Goal: Information Seeking & Learning: Learn about a topic

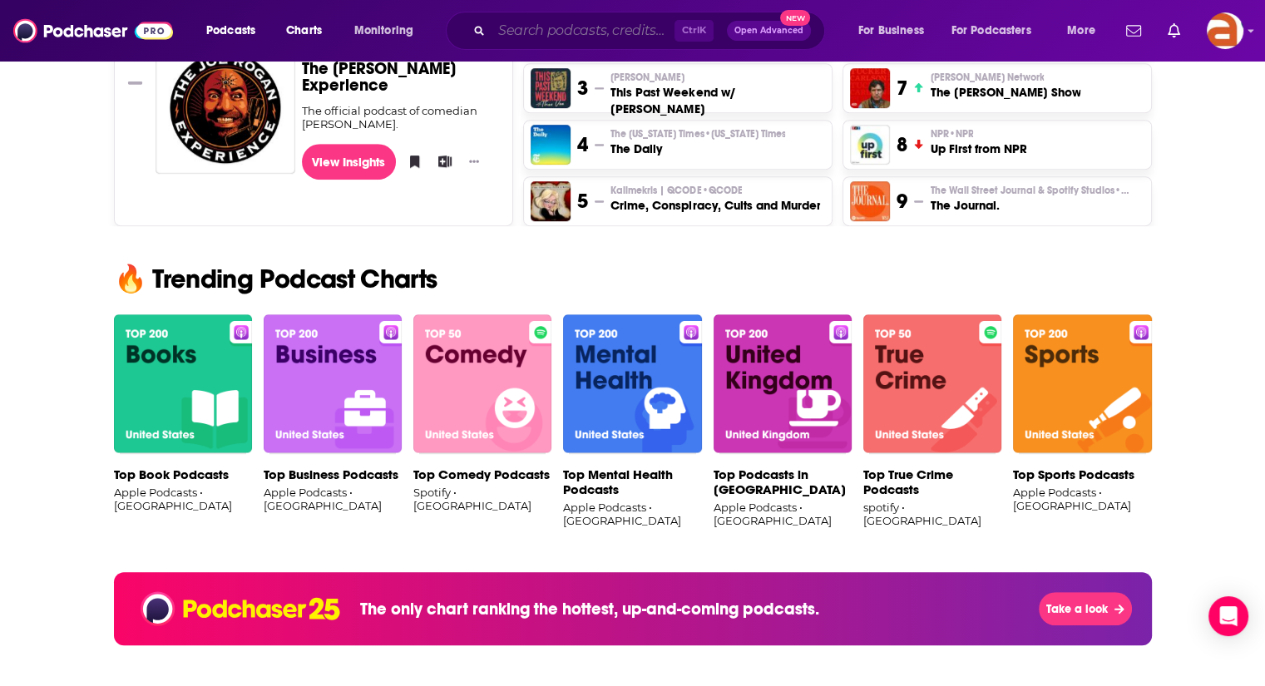
click at [621, 29] on input "Search podcasts, credits, & more..." at bounding box center [583, 30] width 183 height 27
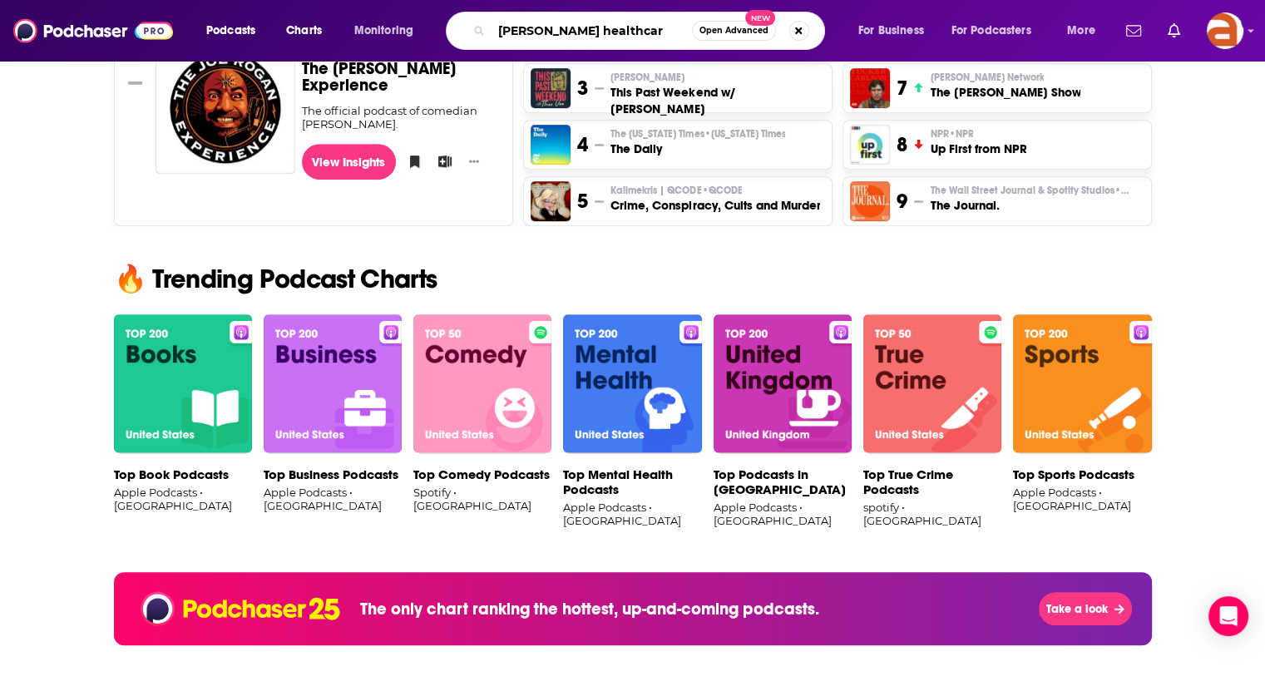
type input "[PERSON_NAME] healthcare"
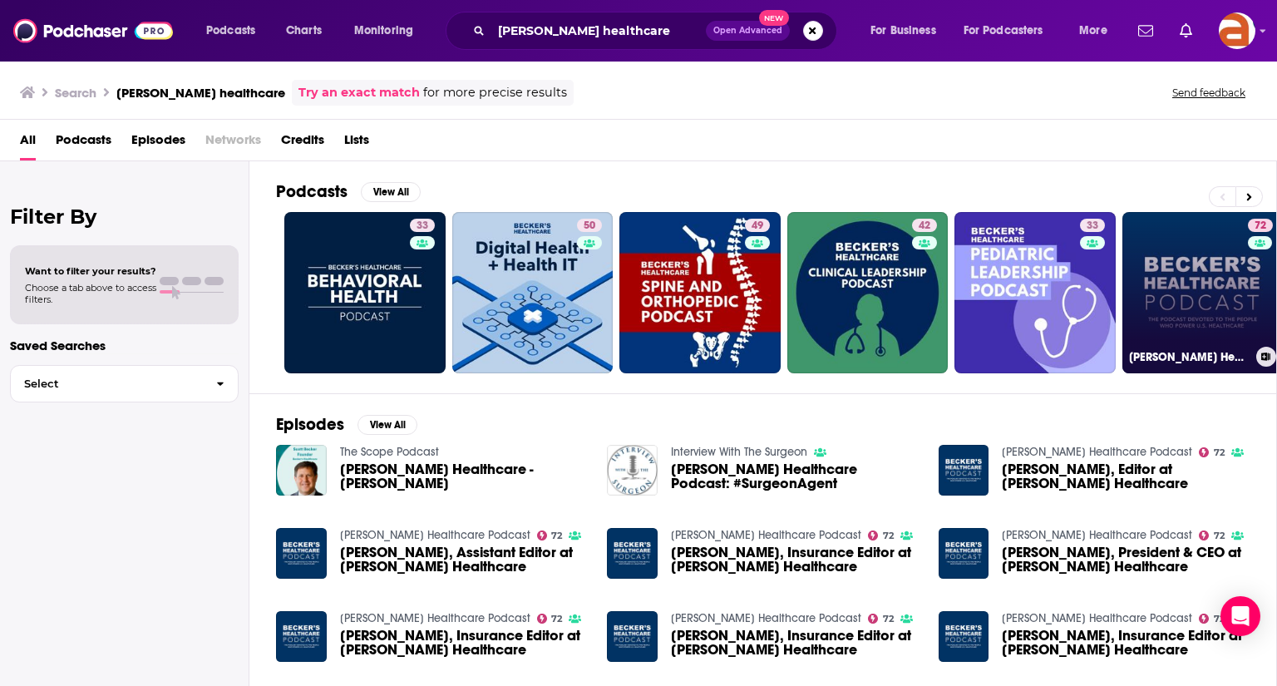
click at [1207, 289] on link "72 [PERSON_NAME] Healthcare Podcast" at bounding box center [1203, 292] width 161 height 161
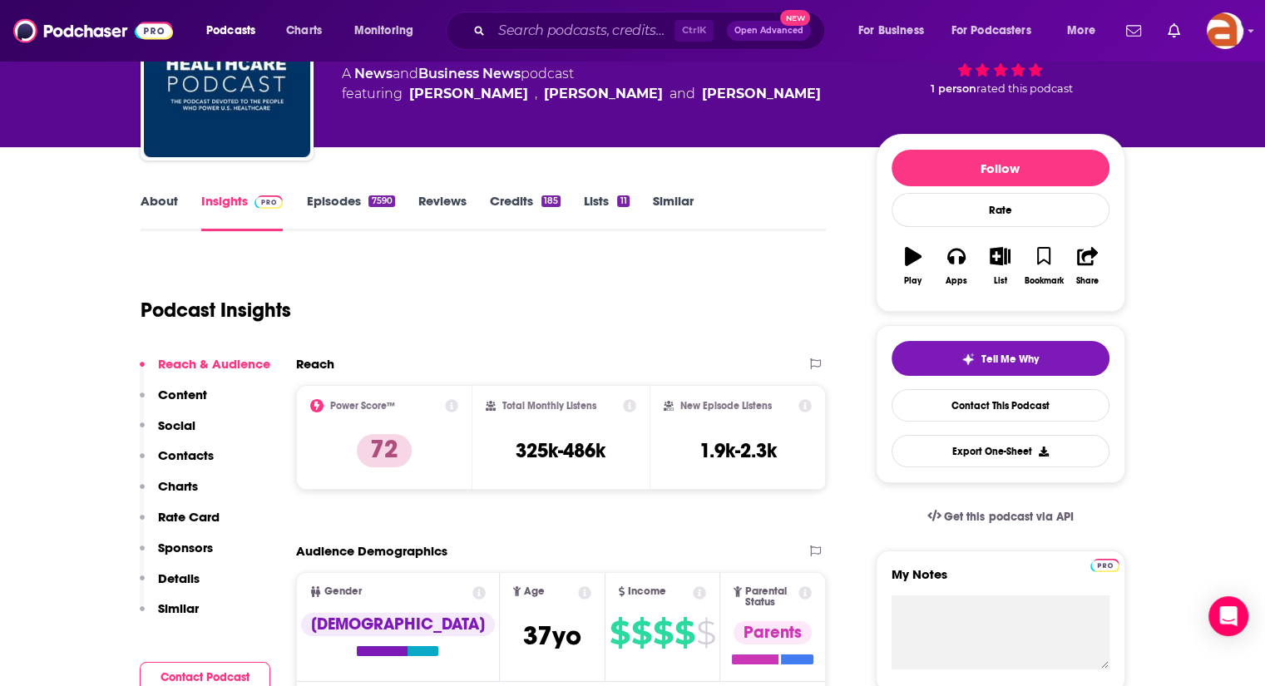
scroll to position [95, 0]
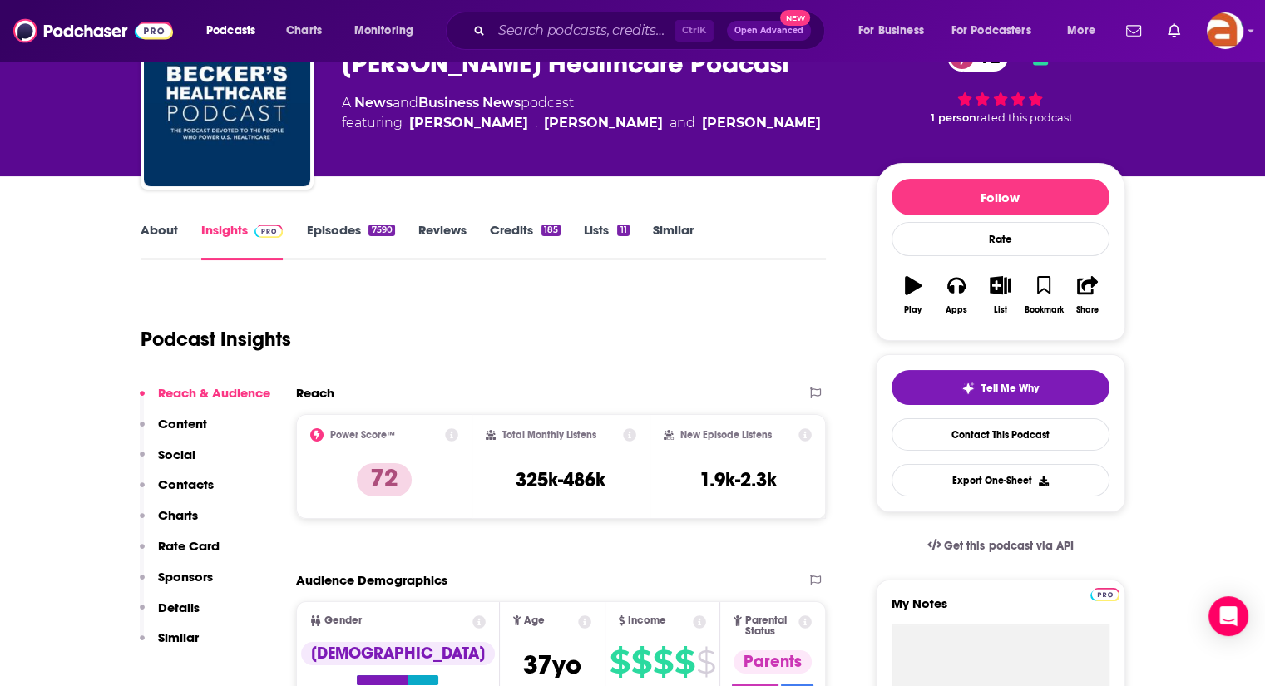
click at [160, 226] on link "About" at bounding box center [159, 241] width 37 height 38
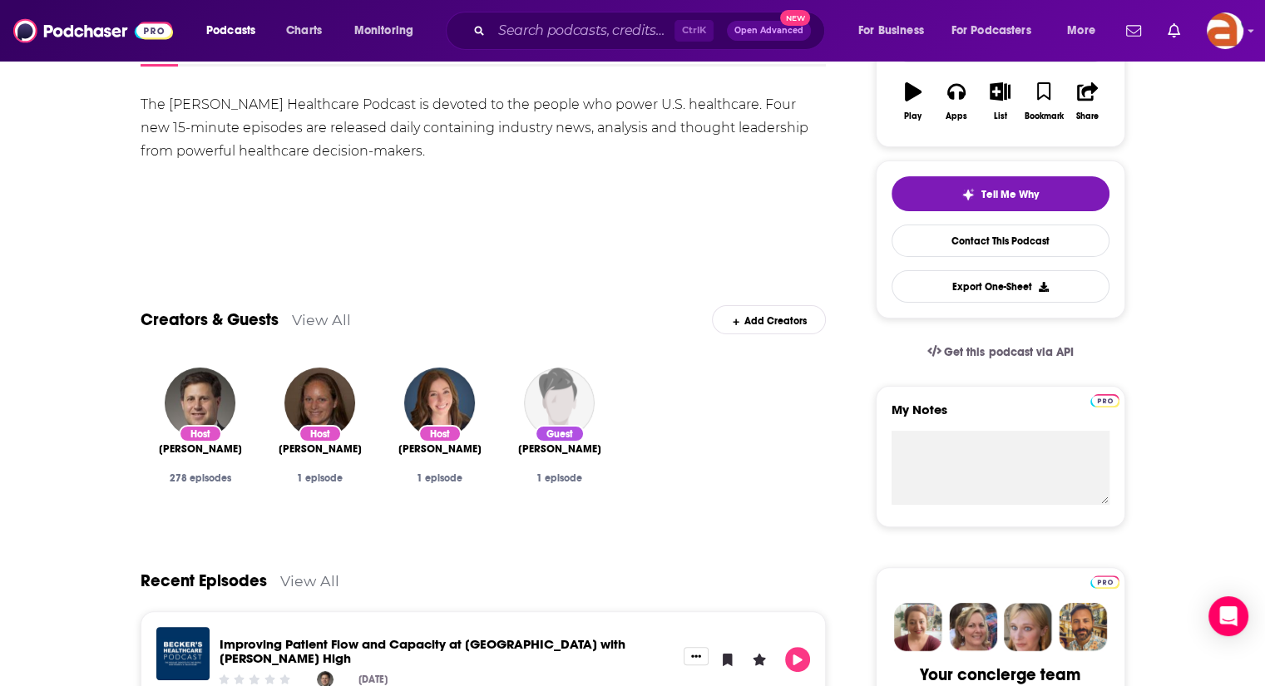
scroll to position [71, 0]
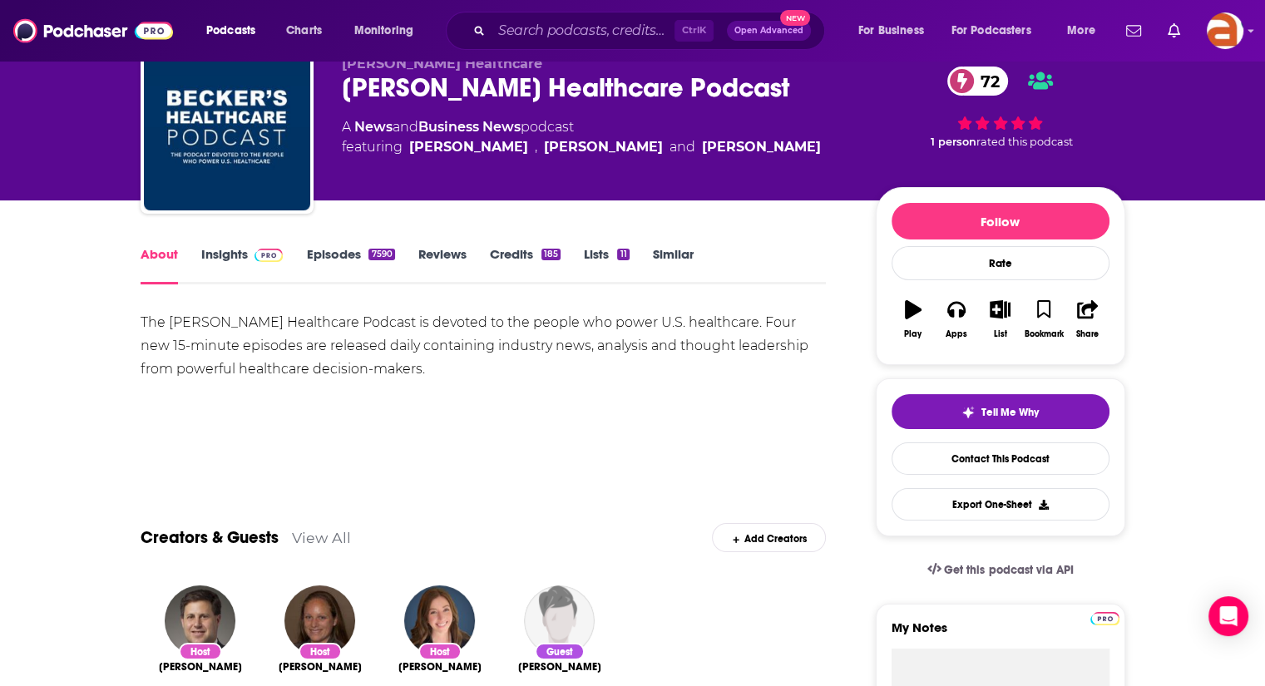
click at [334, 265] on link "Episodes 7590" at bounding box center [350, 265] width 88 height 38
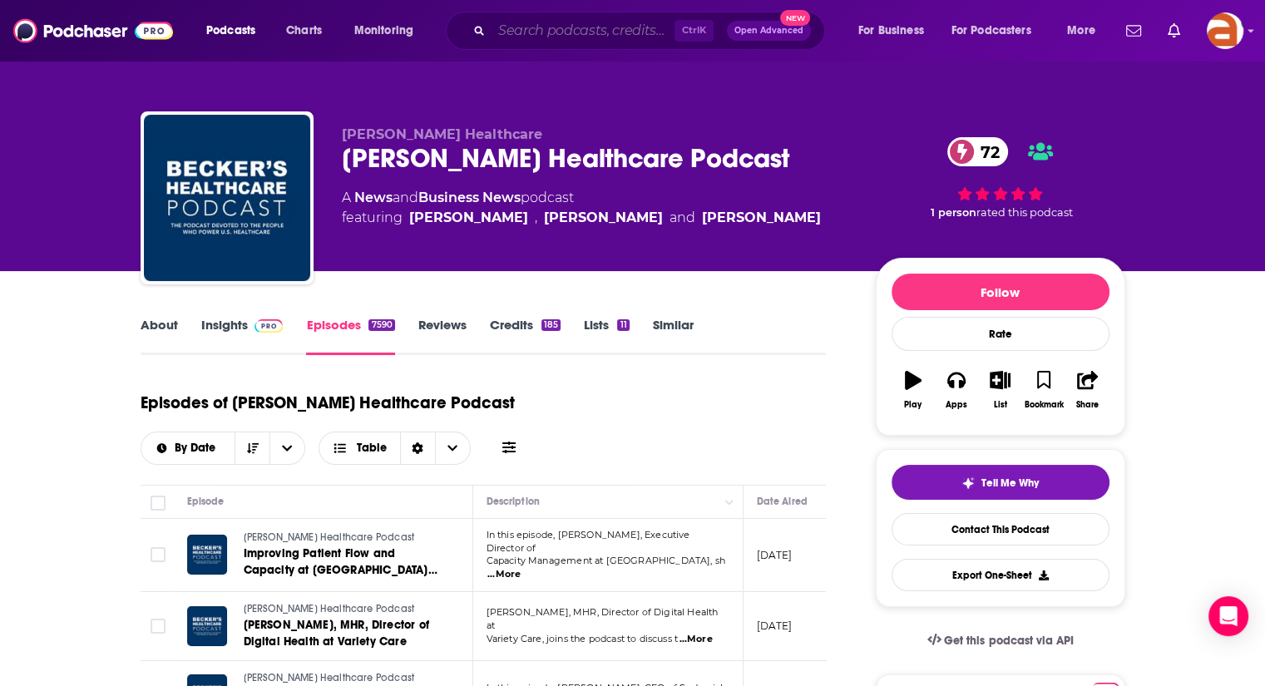
click at [629, 27] on input "Search podcasts, credits, & more..." at bounding box center [583, 30] width 183 height 27
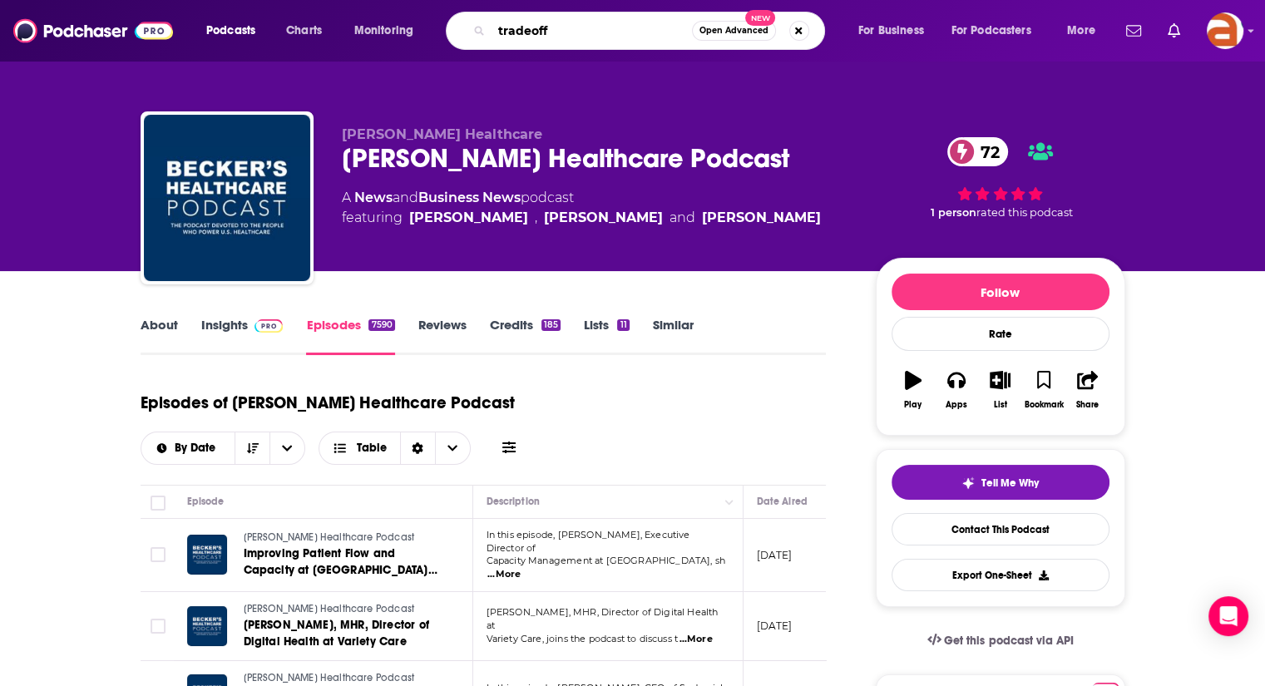
type input "tradeoffs"
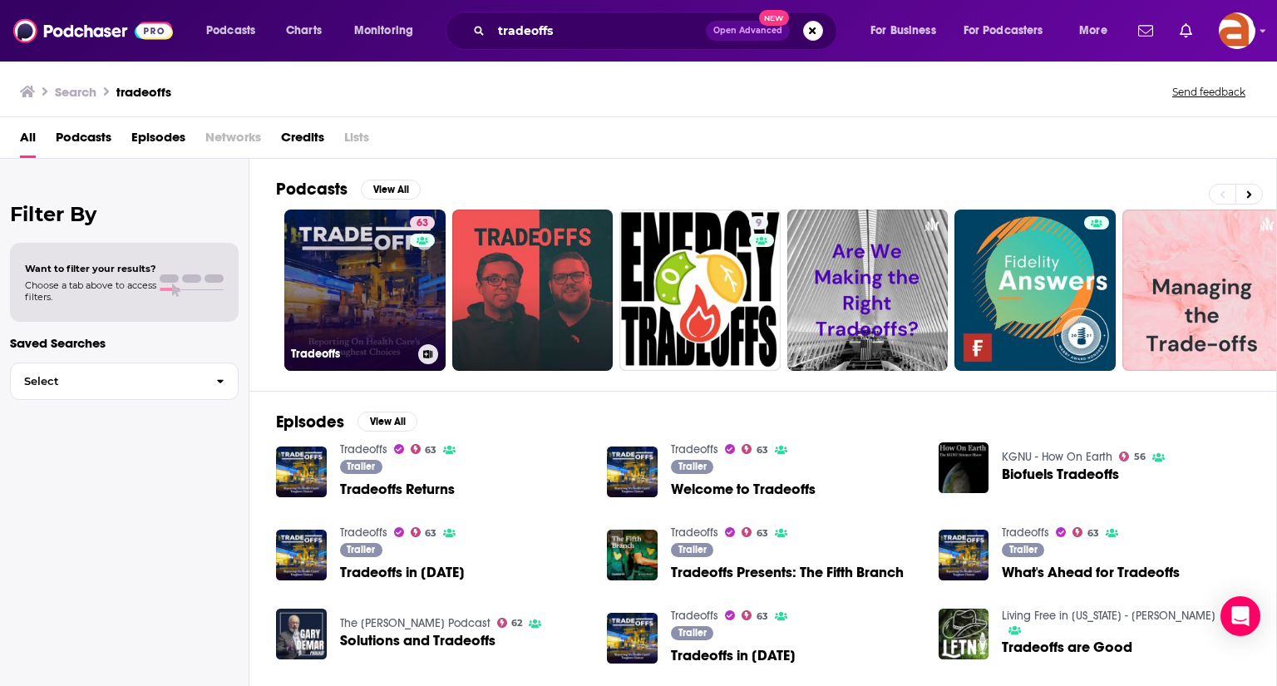
click at [366, 285] on link "63 Tradeoffs" at bounding box center [364, 290] width 161 height 161
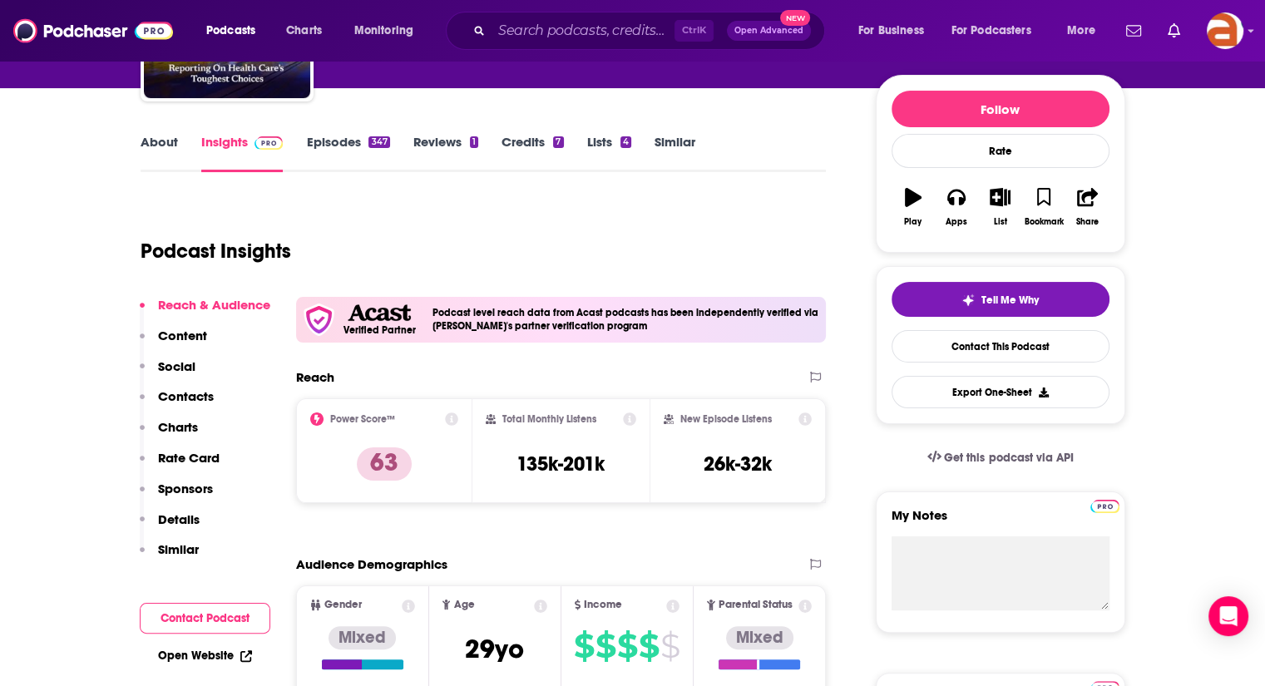
scroll to position [126, 0]
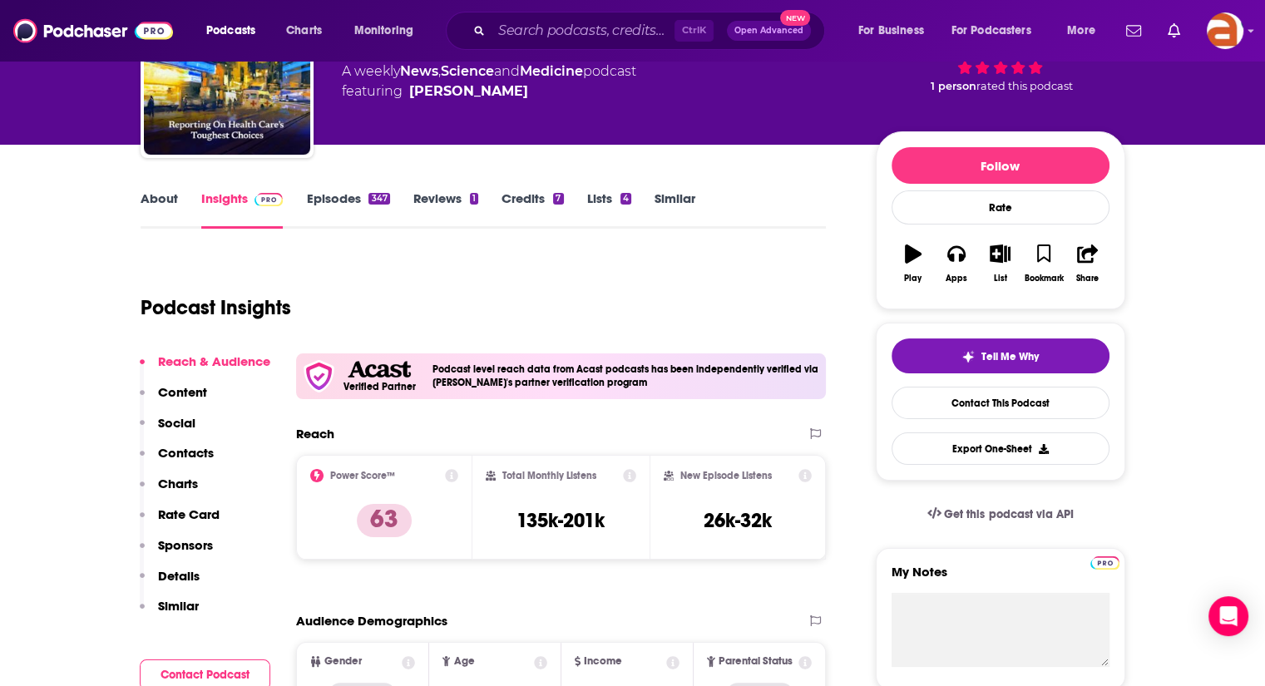
click at [160, 205] on link "About" at bounding box center [159, 209] width 37 height 38
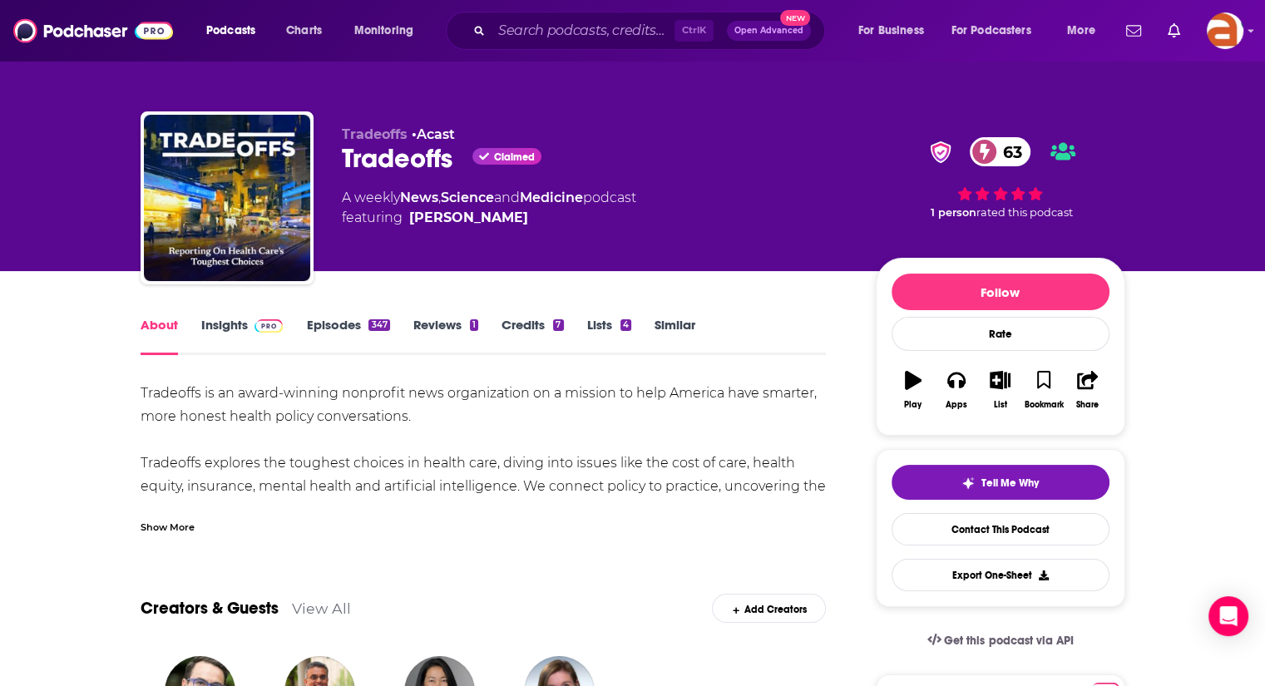
click at [170, 528] on div "Show More" at bounding box center [168, 526] width 54 height 16
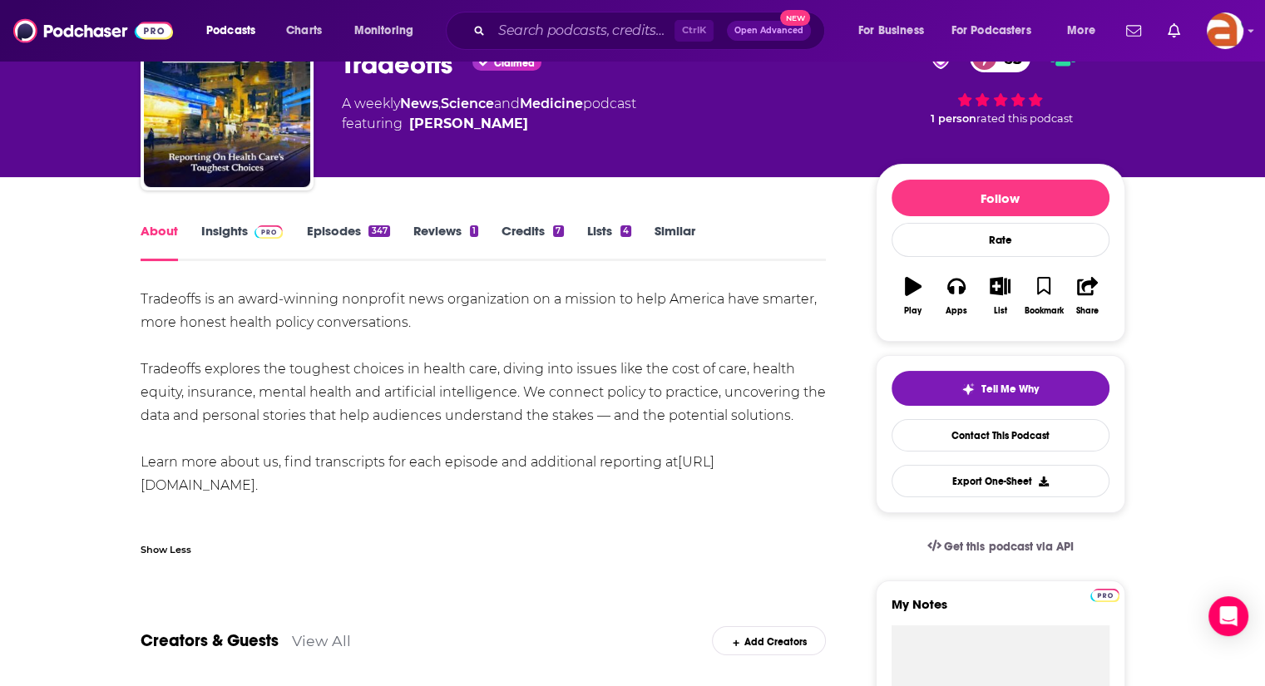
scroll to position [91, 0]
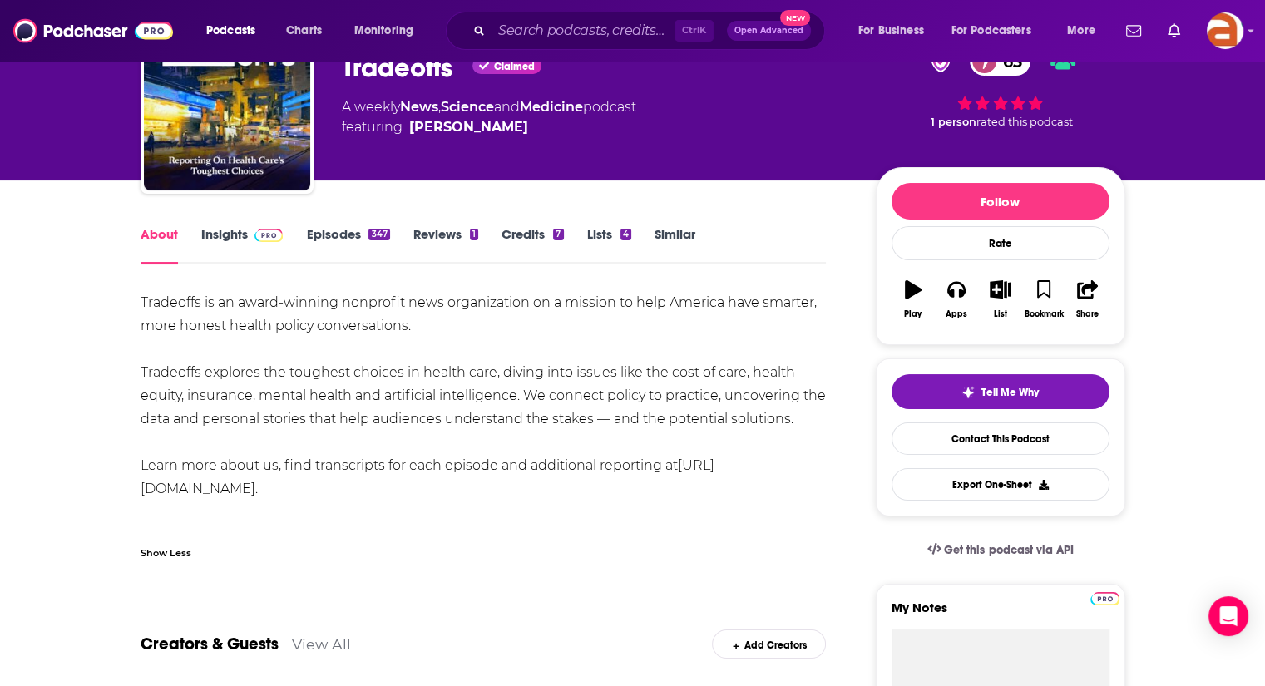
click at [335, 235] on link "Episodes 347" at bounding box center [347, 245] width 83 height 38
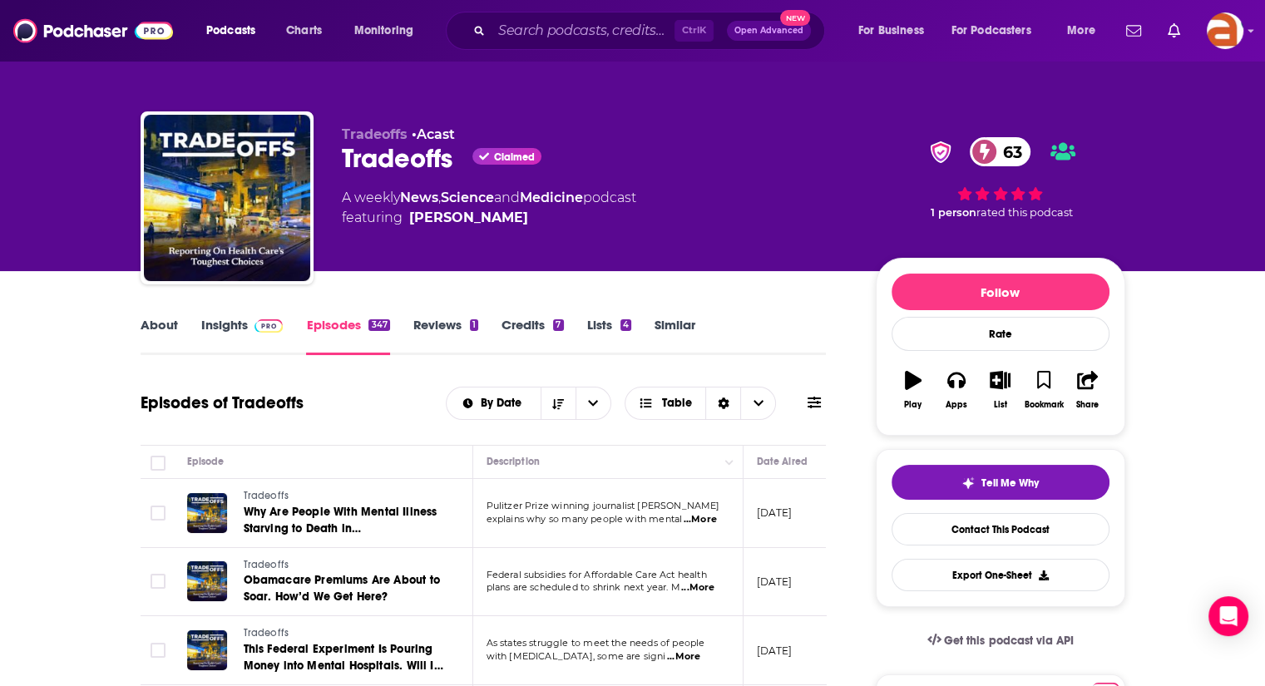
click at [692, 317] on link "Similar" at bounding box center [675, 336] width 41 height 38
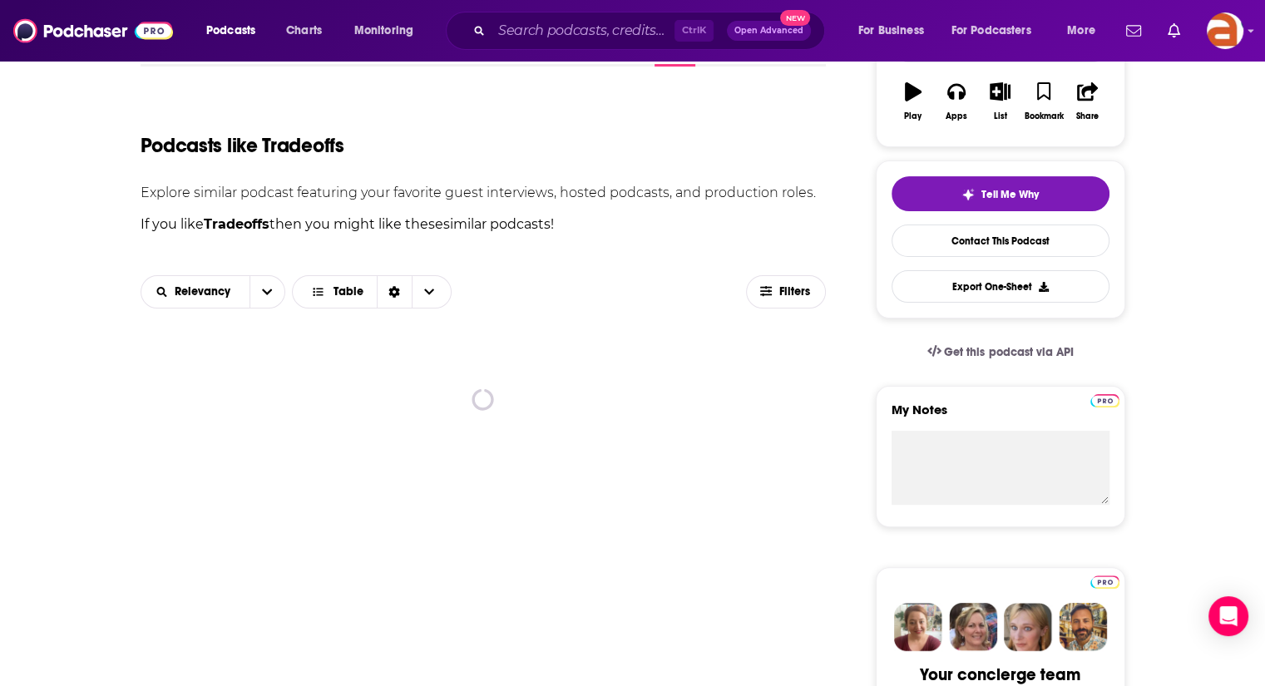
scroll to position [475, 0]
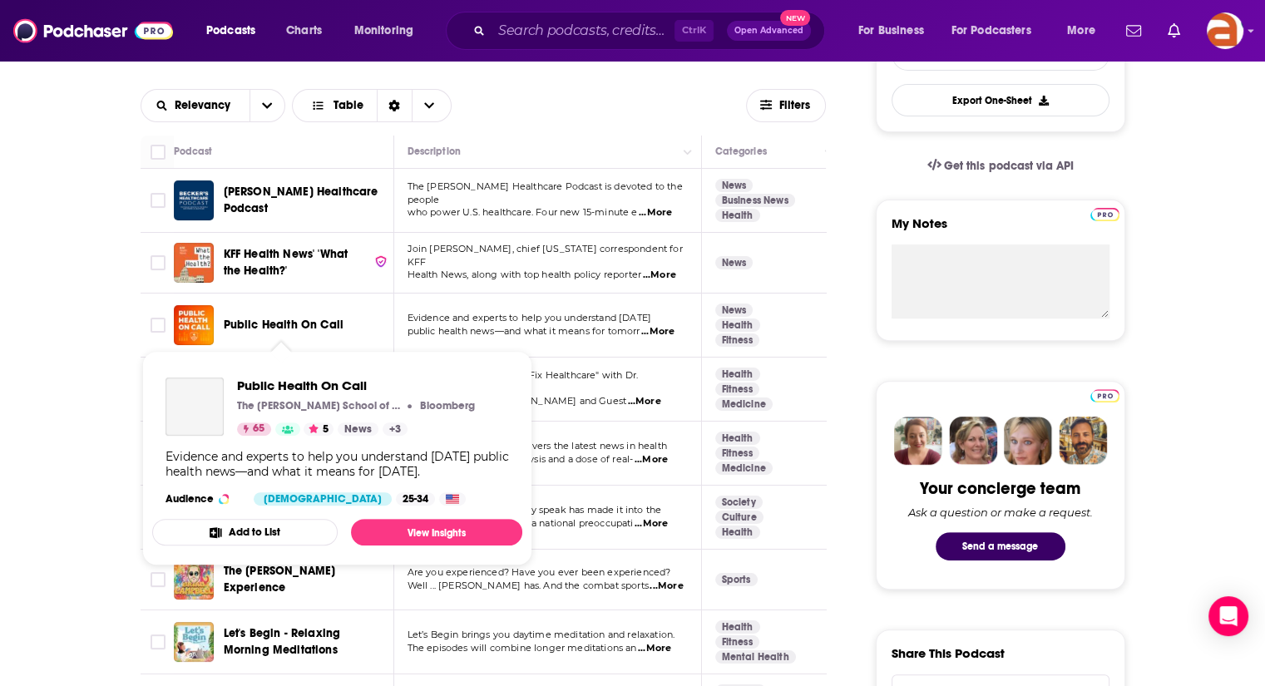
click at [303, 320] on span "Public Health On Call" at bounding box center [284, 325] width 121 height 14
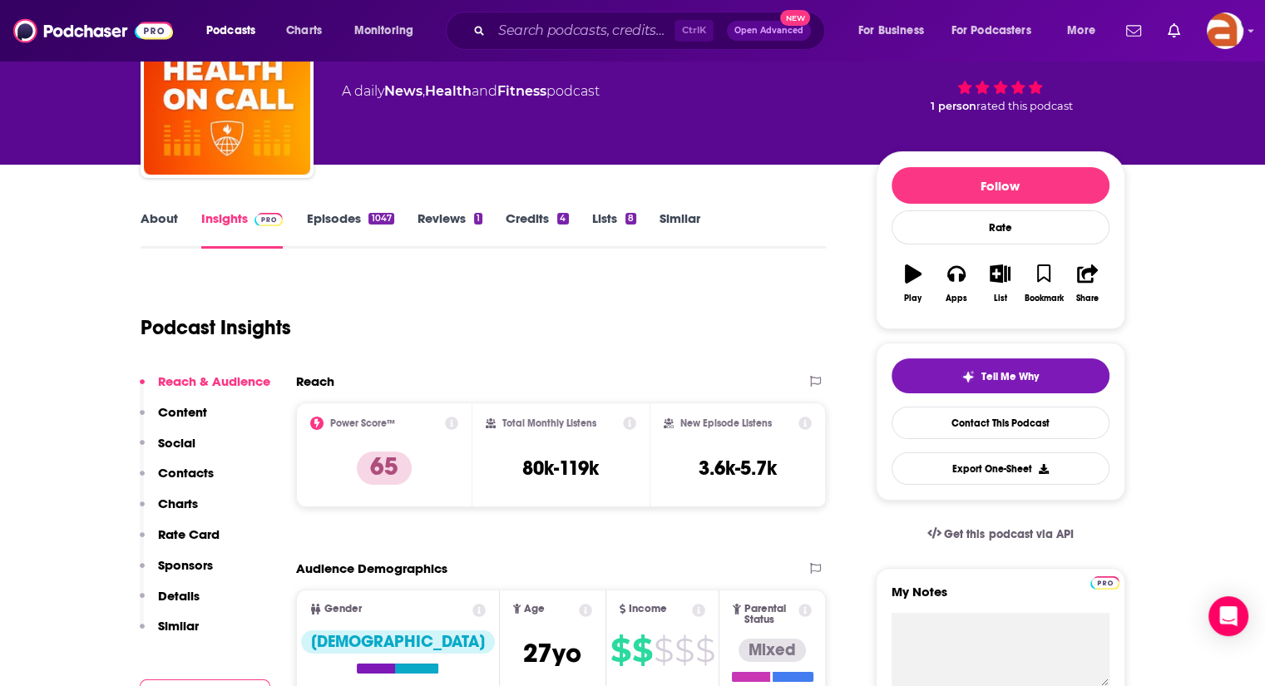
scroll to position [100, 0]
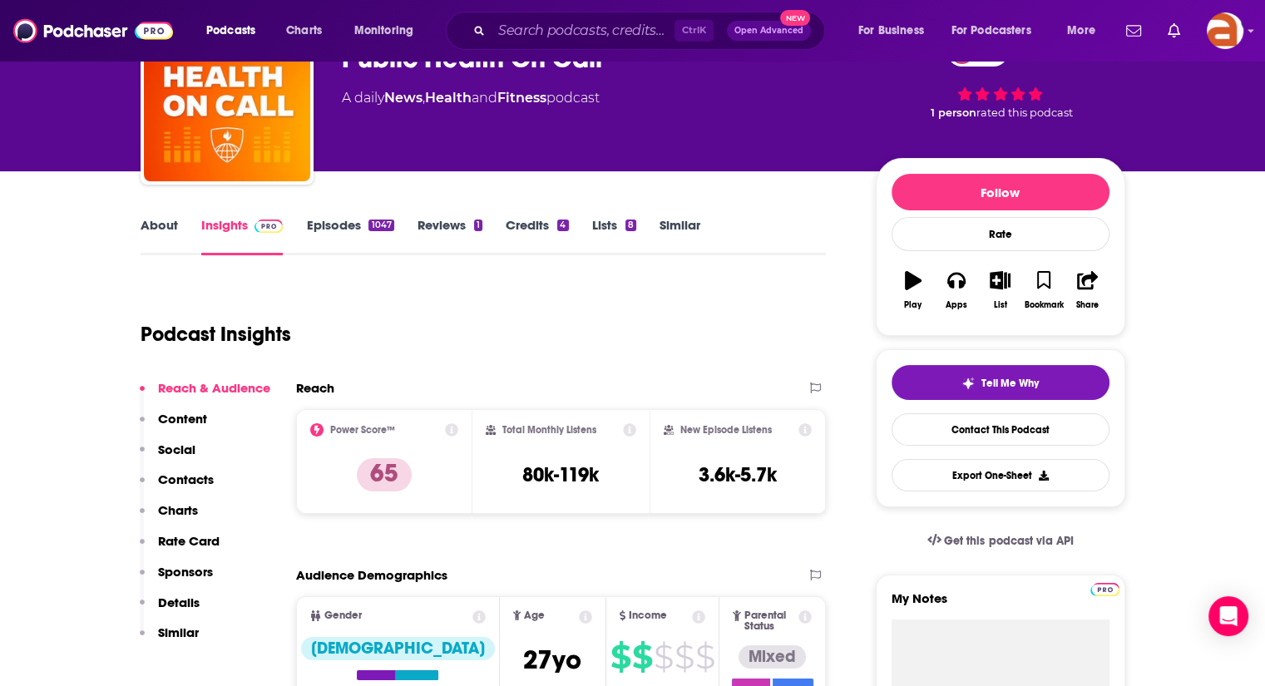
click at [352, 225] on link "Episodes 1047" at bounding box center [349, 236] width 87 height 38
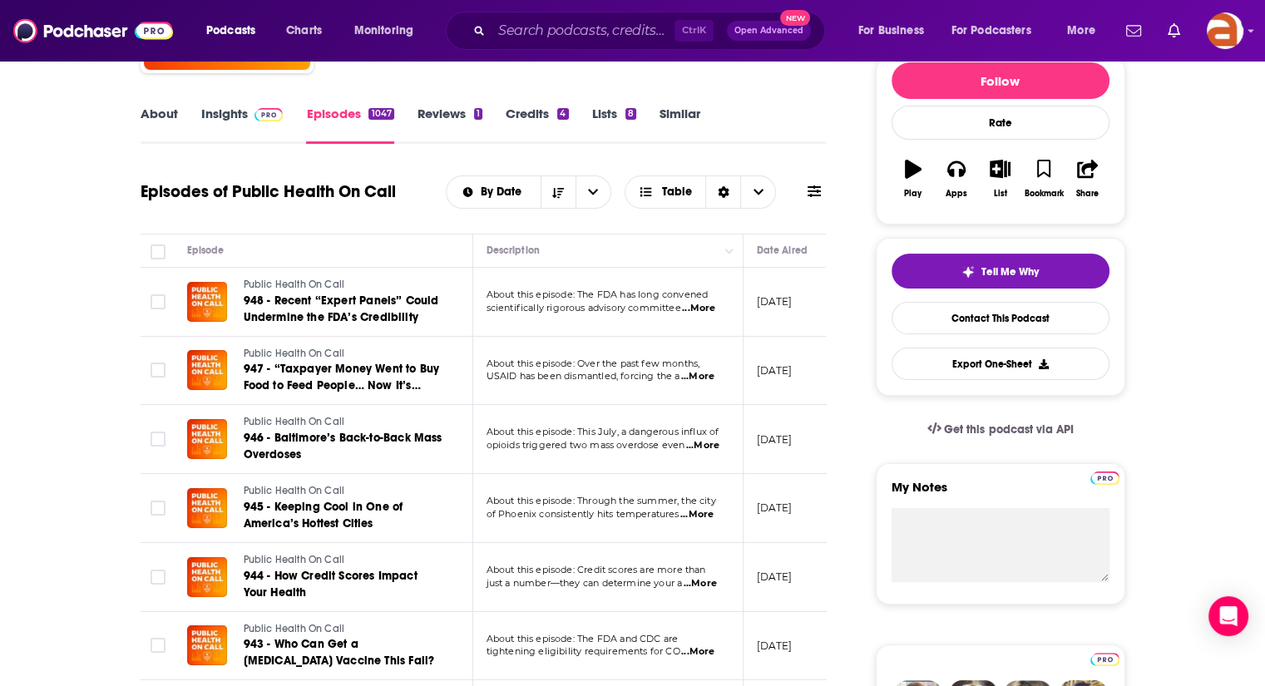
scroll to position [250, 0]
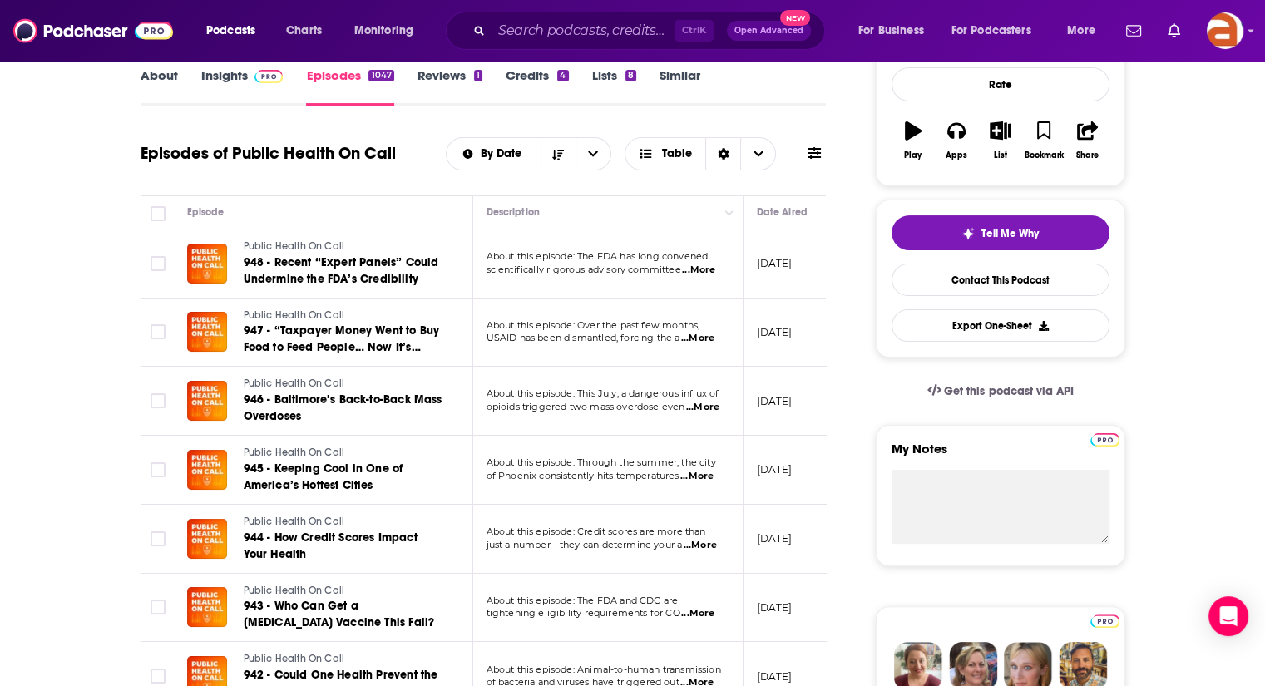
click at [698, 272] on span "...More" at bounding box center [698, 270] width 33 height 13
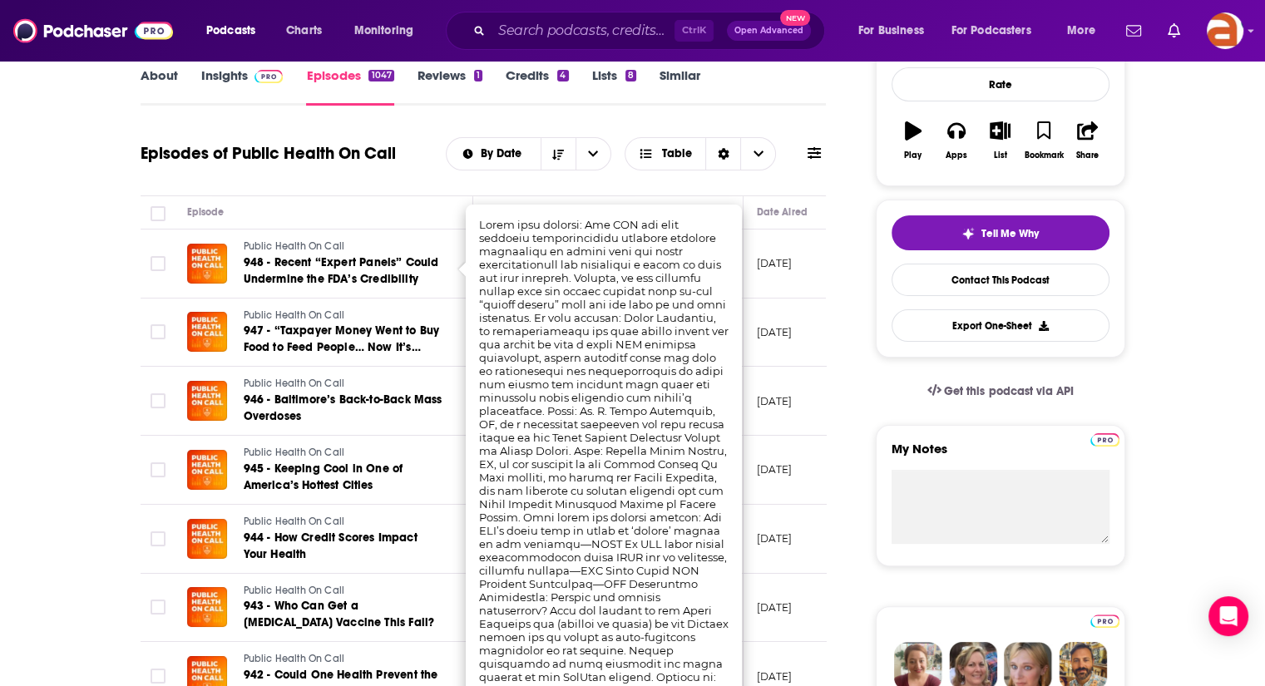
click at [704, 183] on div "Episodes of Public Health On Call By Date Table" at bounding box center [484, 164] width 686 height 64
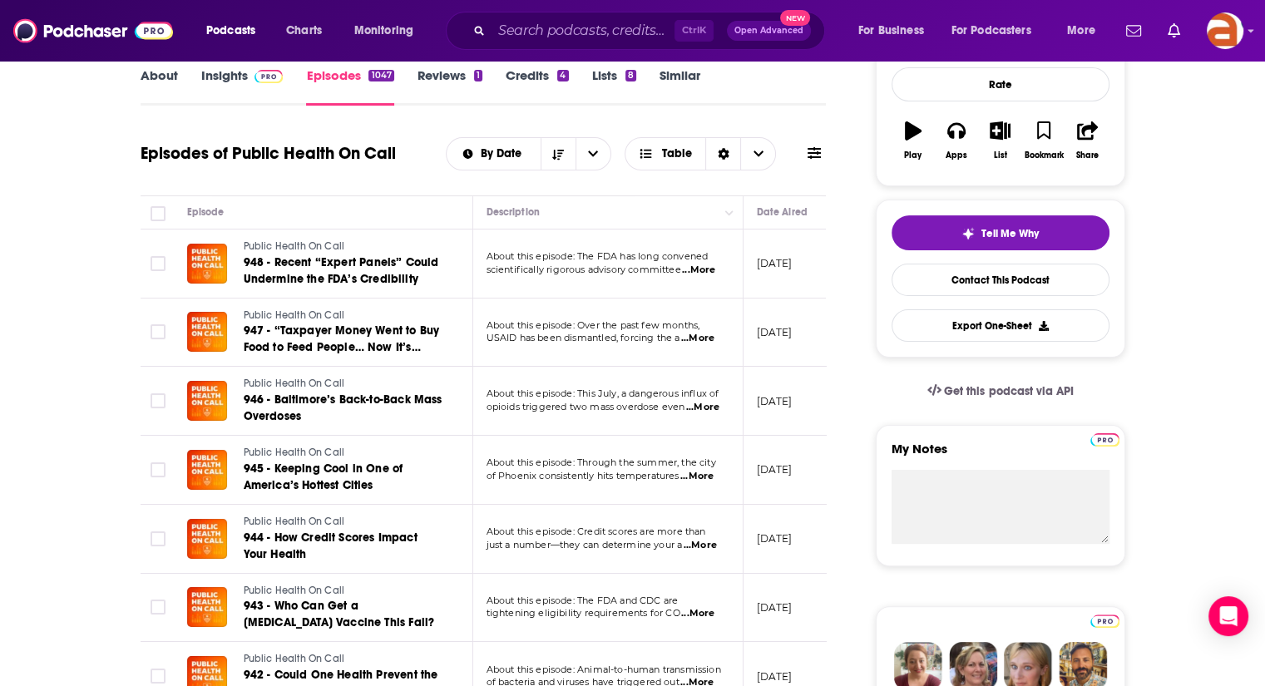
click at [714, 333] on span "...More" at bounding box center [697, 338] width 33 height 13
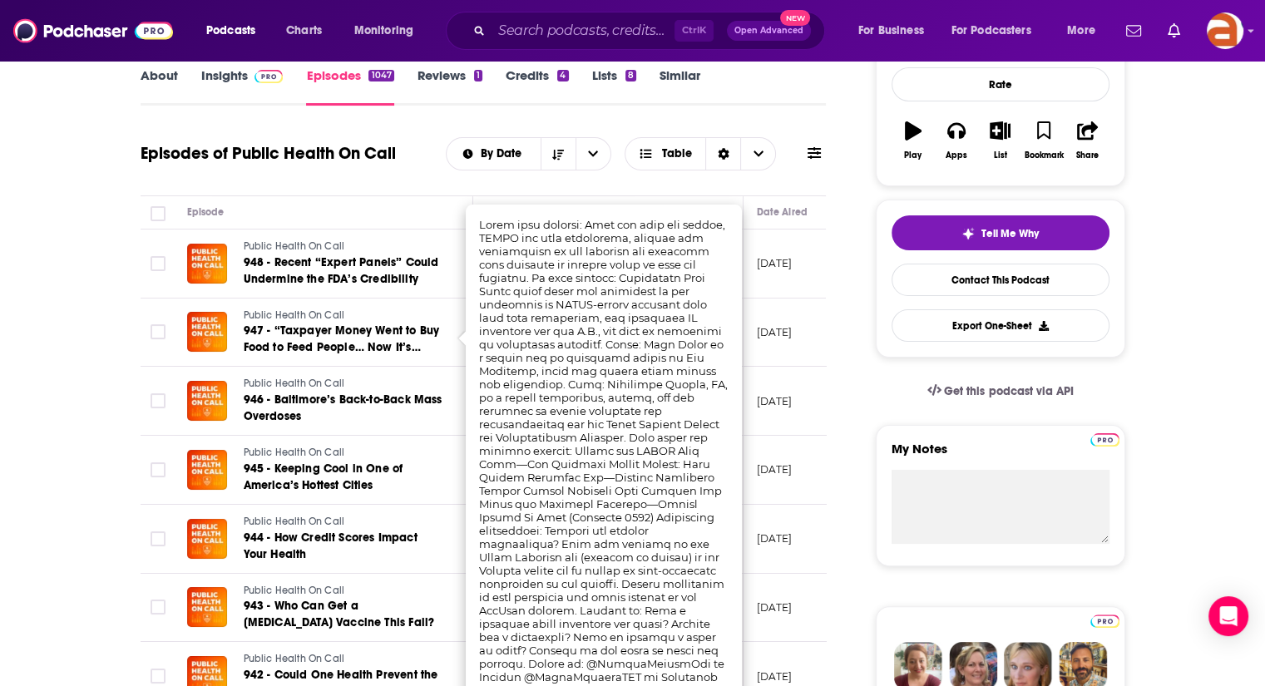
click at [708, 194] on div "Episodes of Public Health On Call By Date Table" at bounding box center [484, 164] width 686 height 64
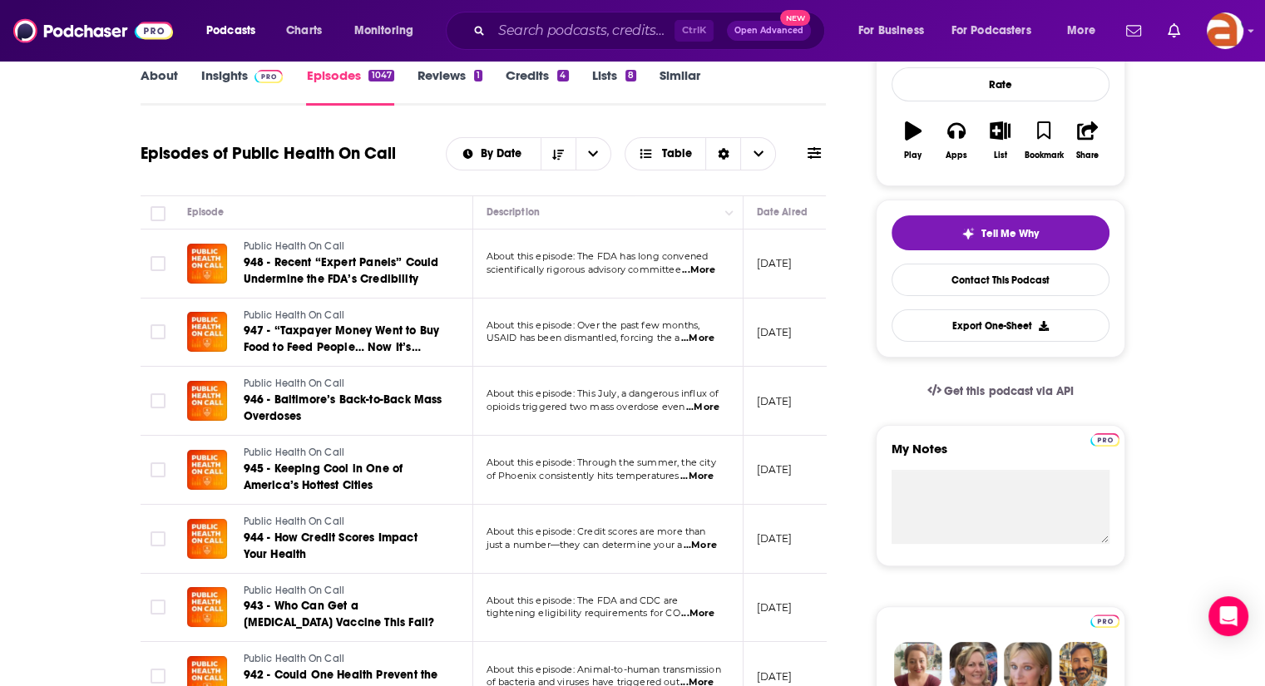
click at [709, 401] on span "...More" at bounding box center [702, 407] width 33 height 13
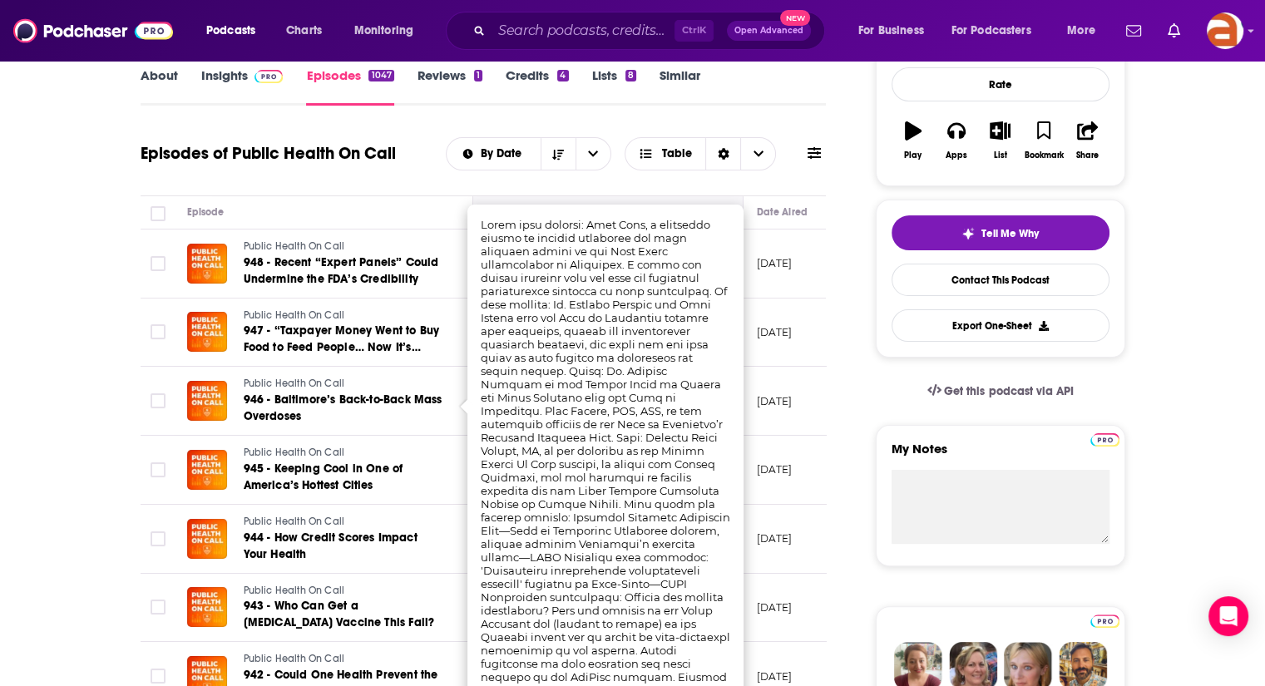
click at [714, 202] on div "Description" at bounding box center [608, 212] width 243 height 20
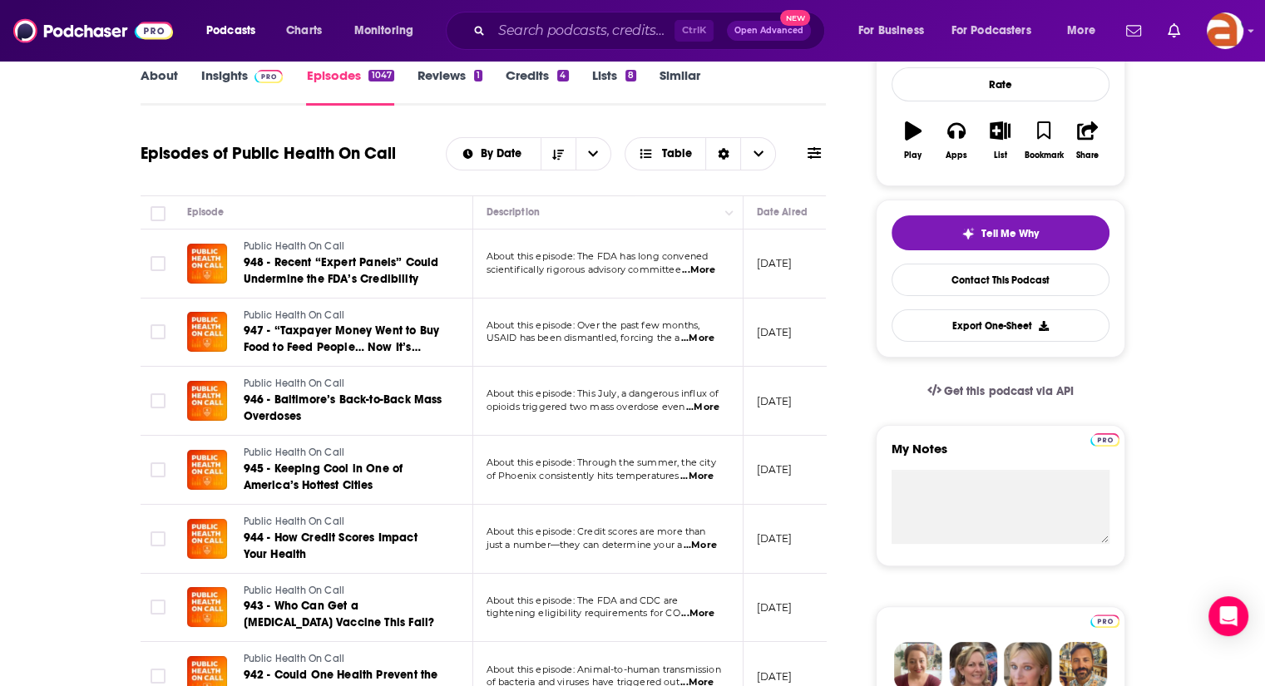
click at [709, 543] on span "...More" at bounding box center [700, 545] width 33 height 13
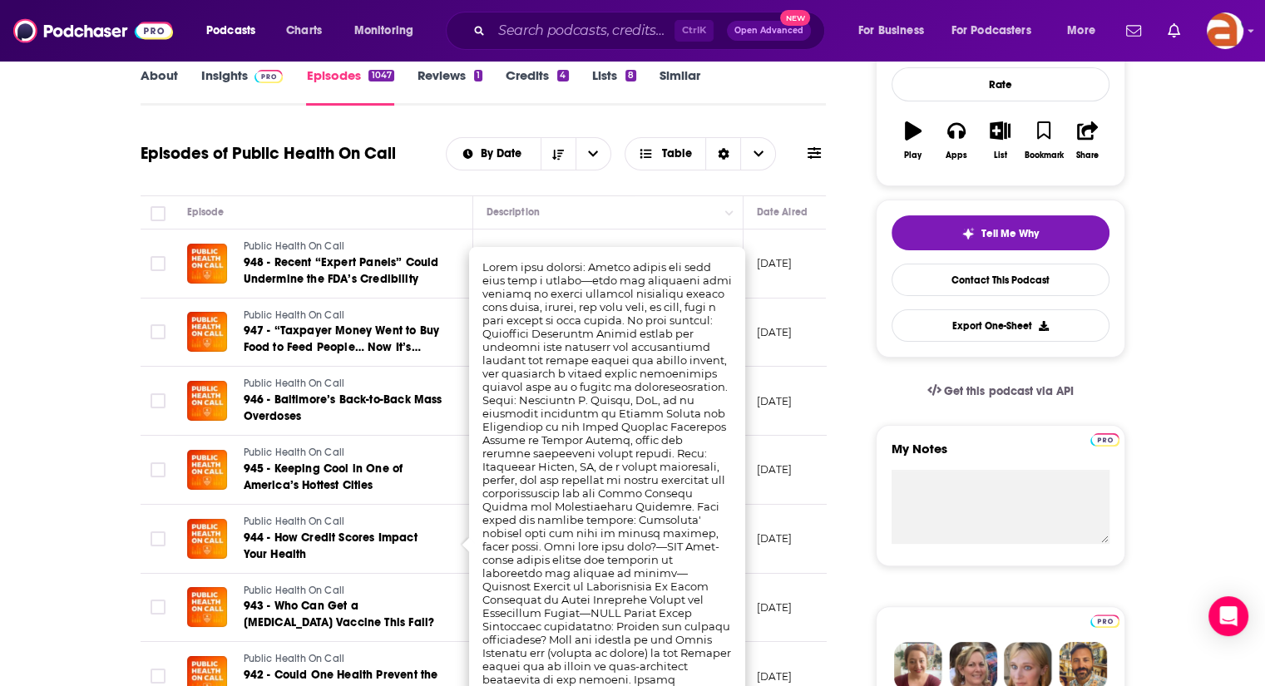
click at [694, 184] on div "Episodes of Public Health On Call By Date Table" at bounding box center [484, 164] width 686 height 64
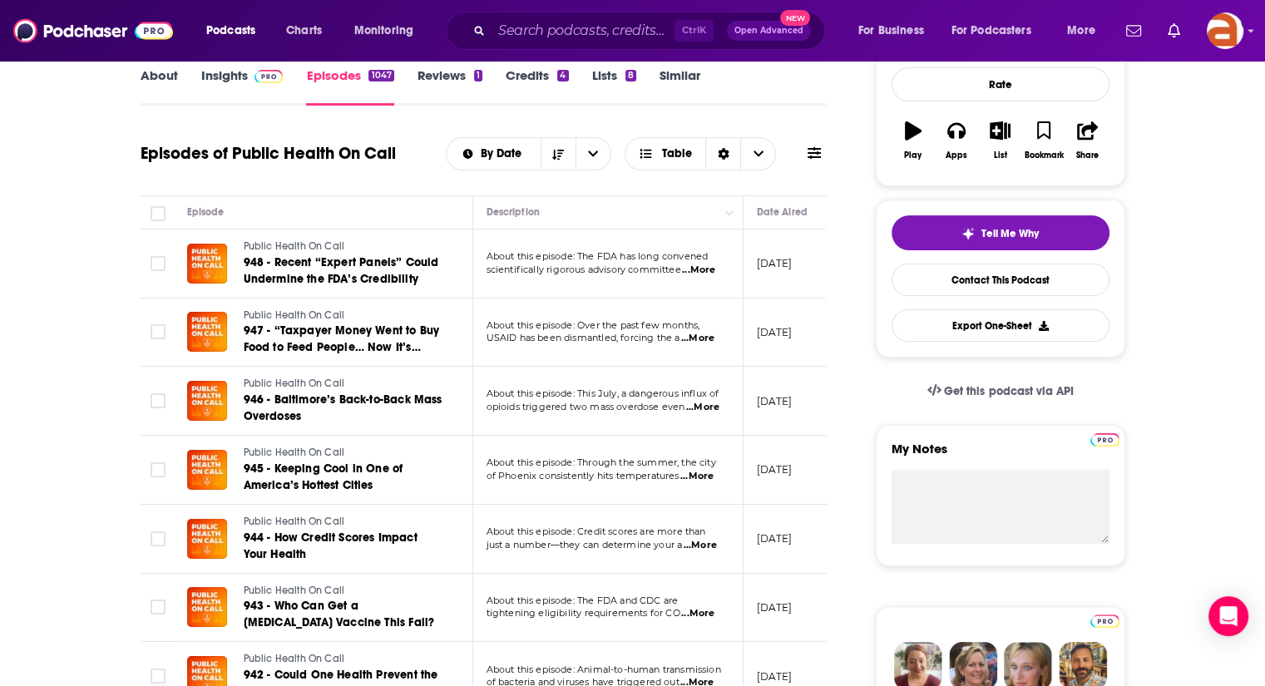
scroll to position [0, 0]
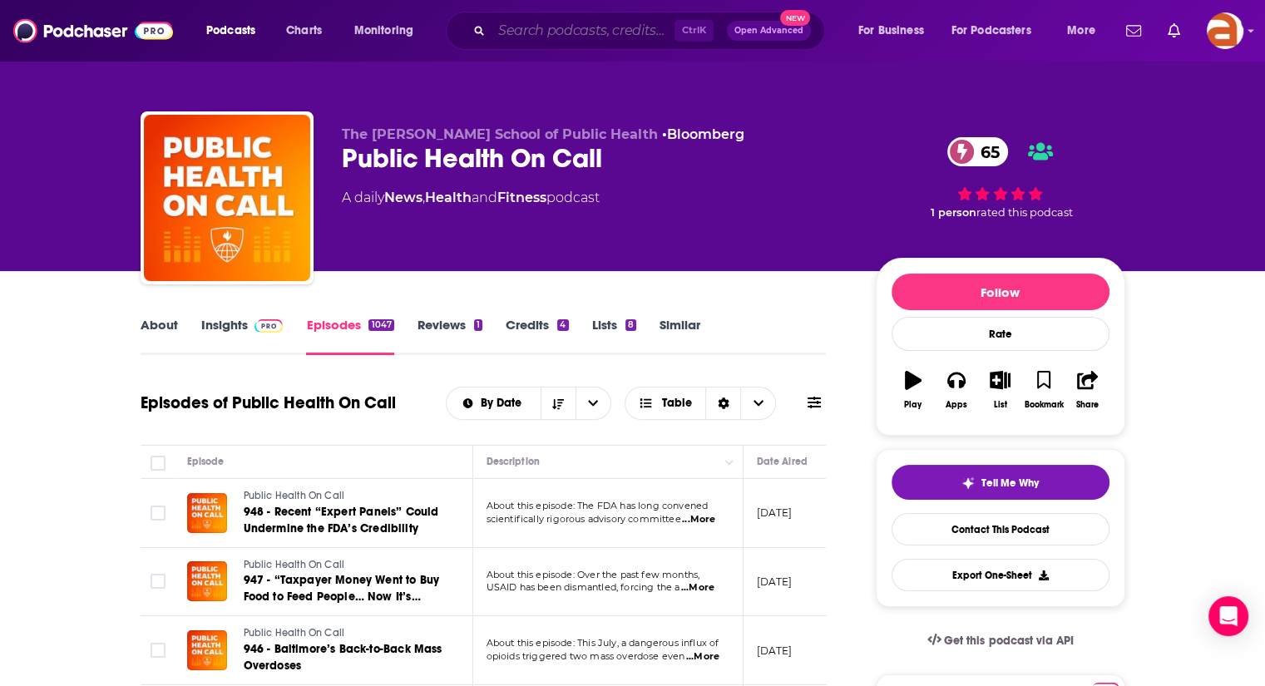
click at [630, 37] on input "Search podcasts, credits, & more..." at bounding box center [583, 30] width 183 height 27
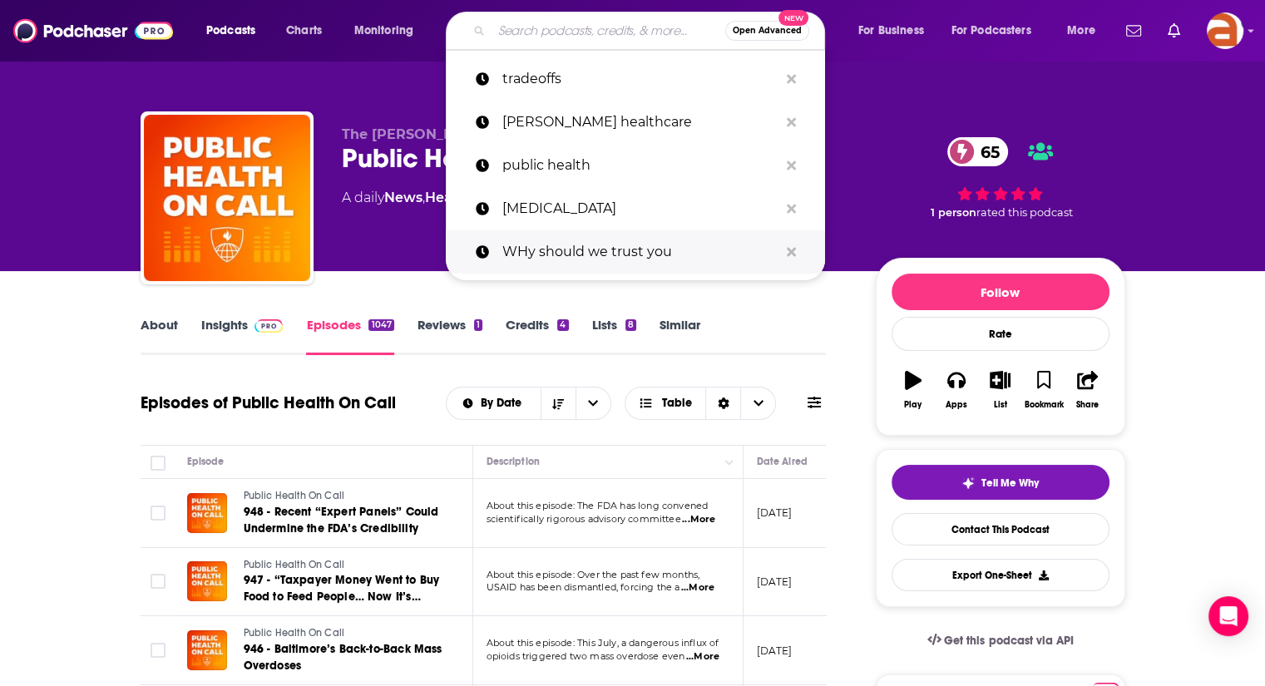
click at [581, 269] on p "WHy should we trust you" at bounding box center [640, 251] width 276 height 43
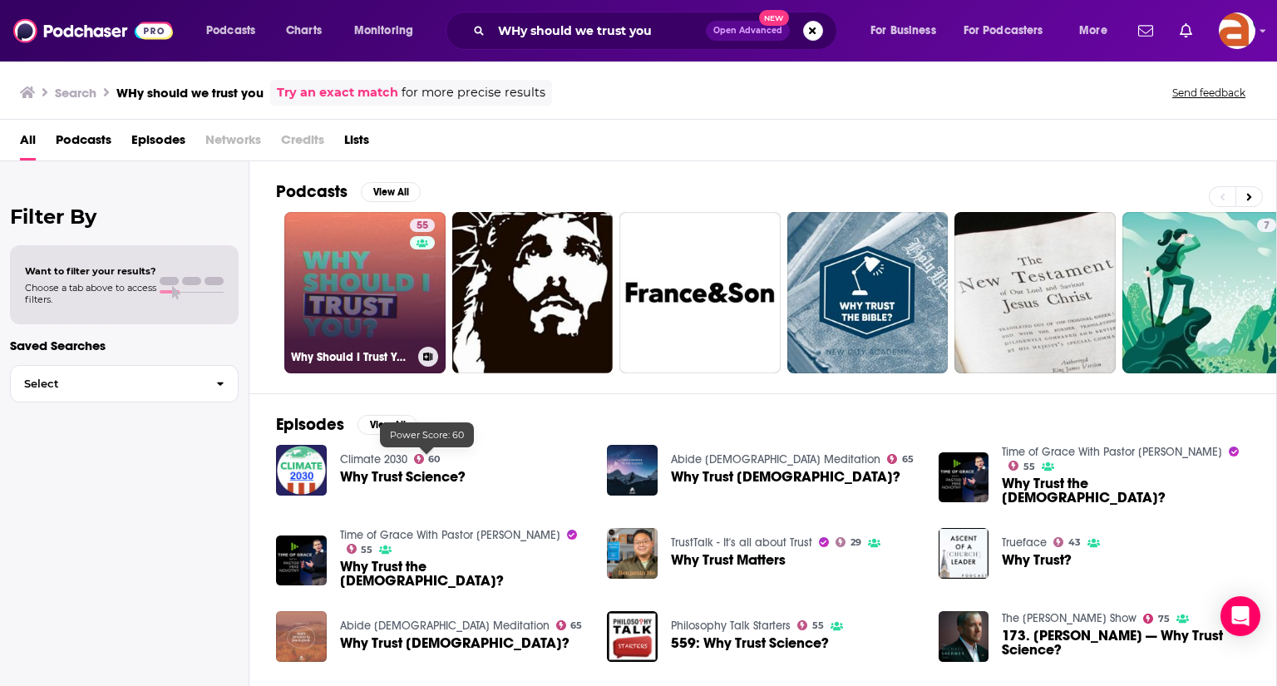
click at [376, 321] on link "55 Why Should I Trust You?" at bounding box center [364, 292] width 161 height 161
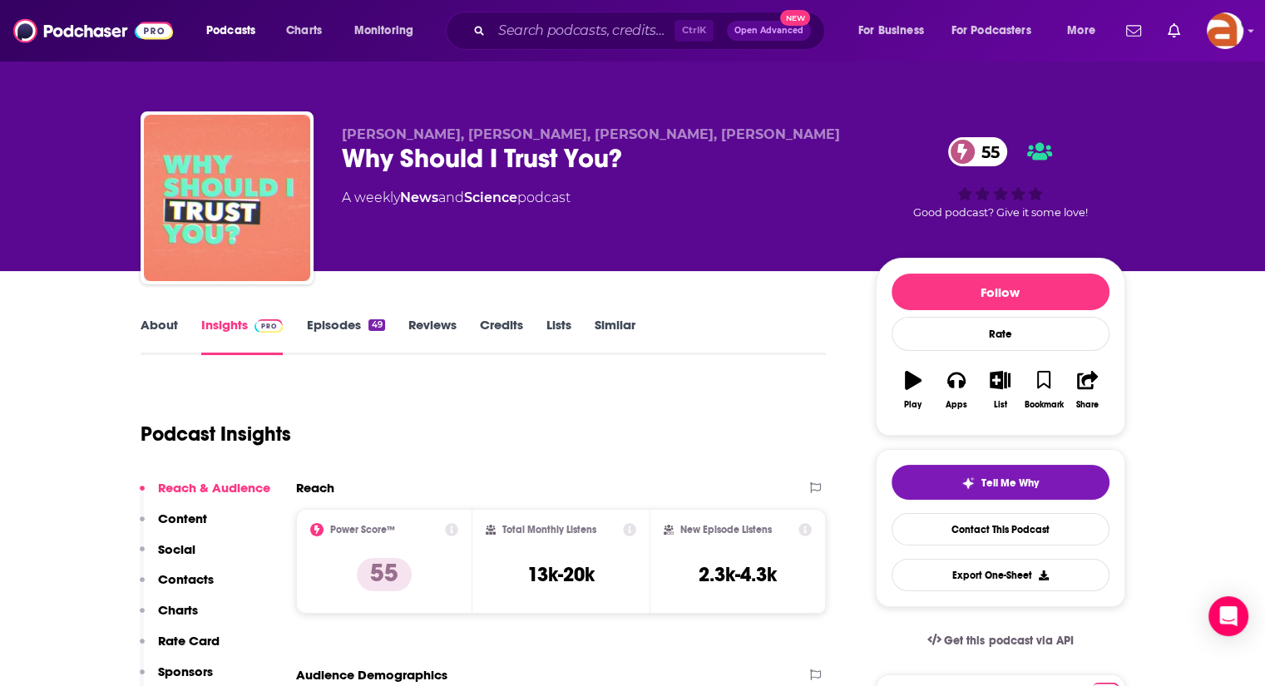
click at [151, 317] on link "About" at bounding box center [159, 336] width 37 height 38
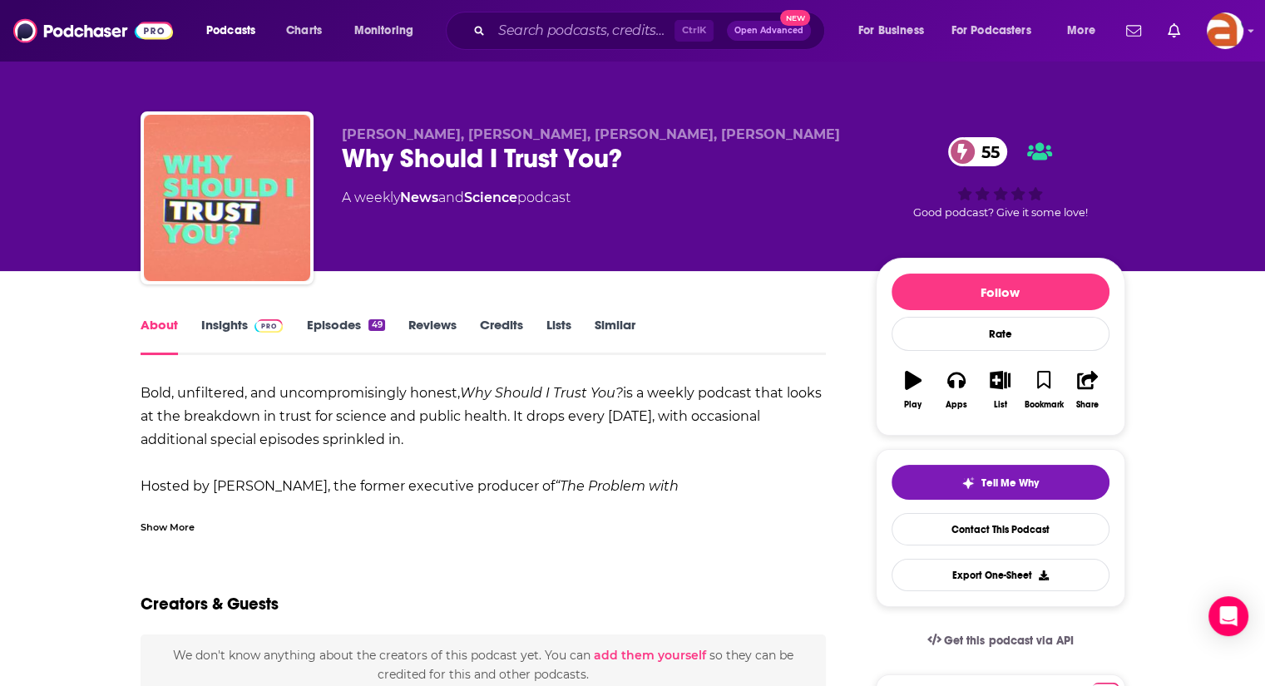
click at [170, 416] on b "is a weekly podcast that looks at the breakdown in trust for science and public…" at bounding box center [481, 439] width 681 height 109
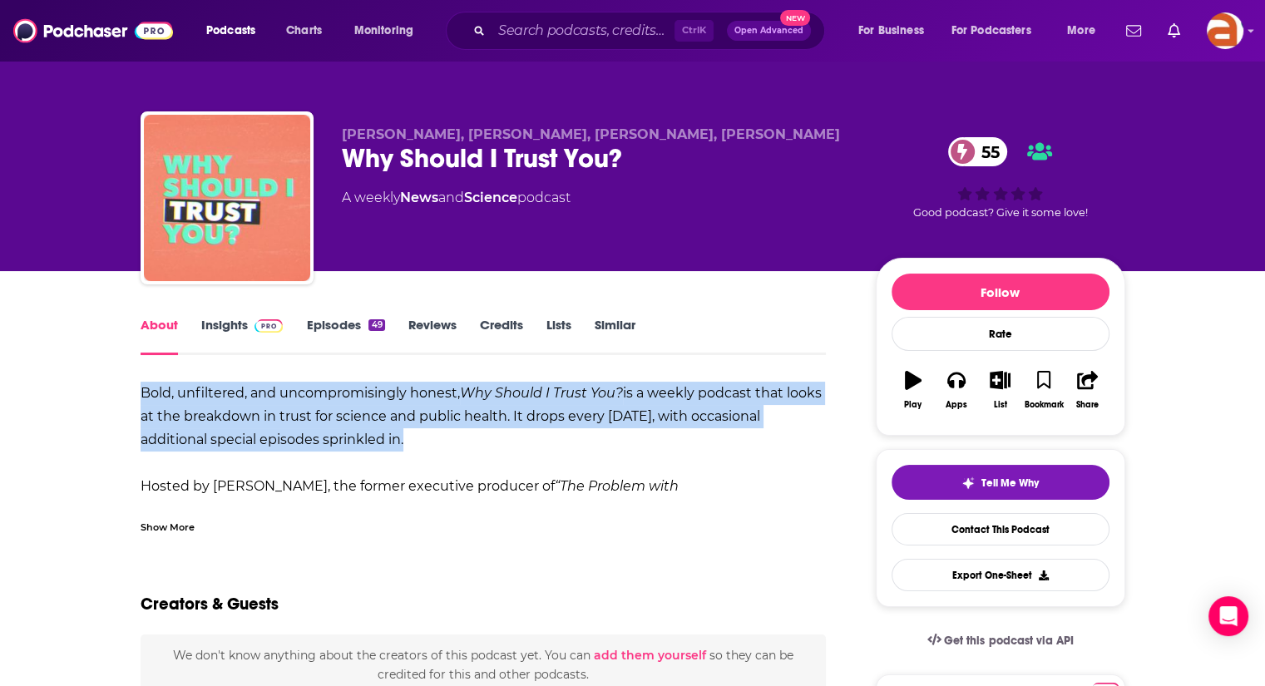
drag, startPoint x: 133, startPoint y: 386, endPoint x: 386, endPoint y: 442, distance: 258.9
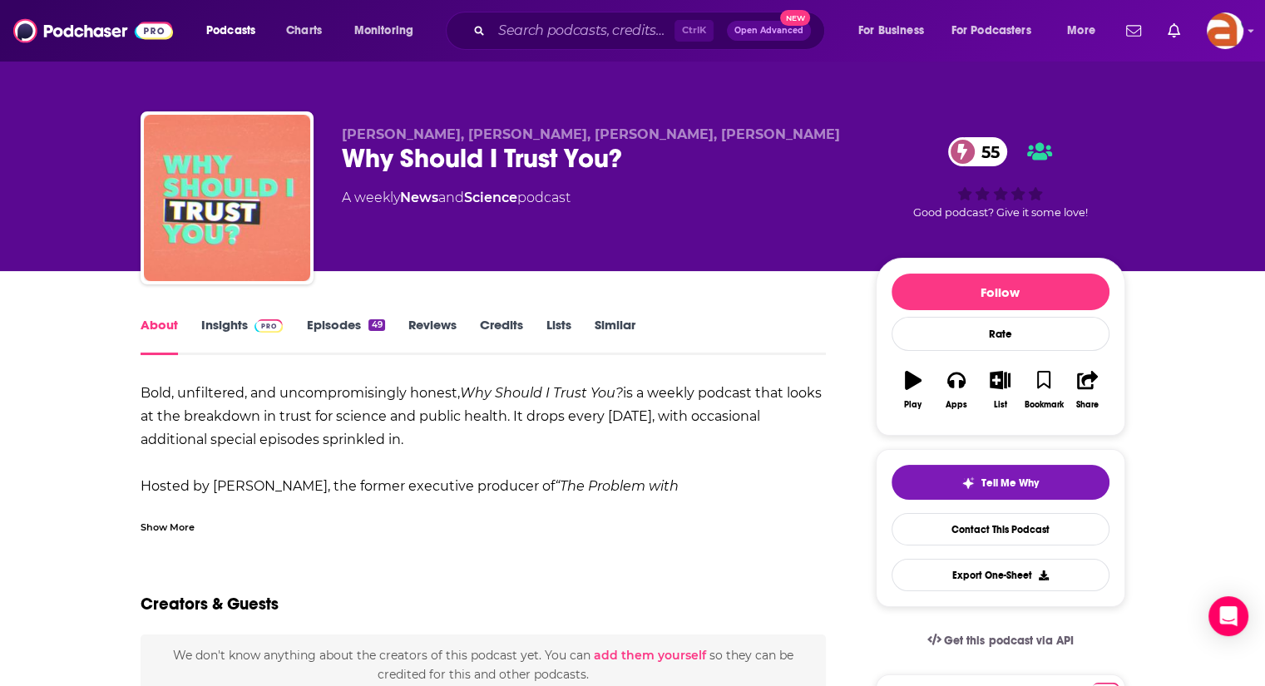
click at [162, 527] on div "Show More" at bounding box center [168, 526] width 54 height 16
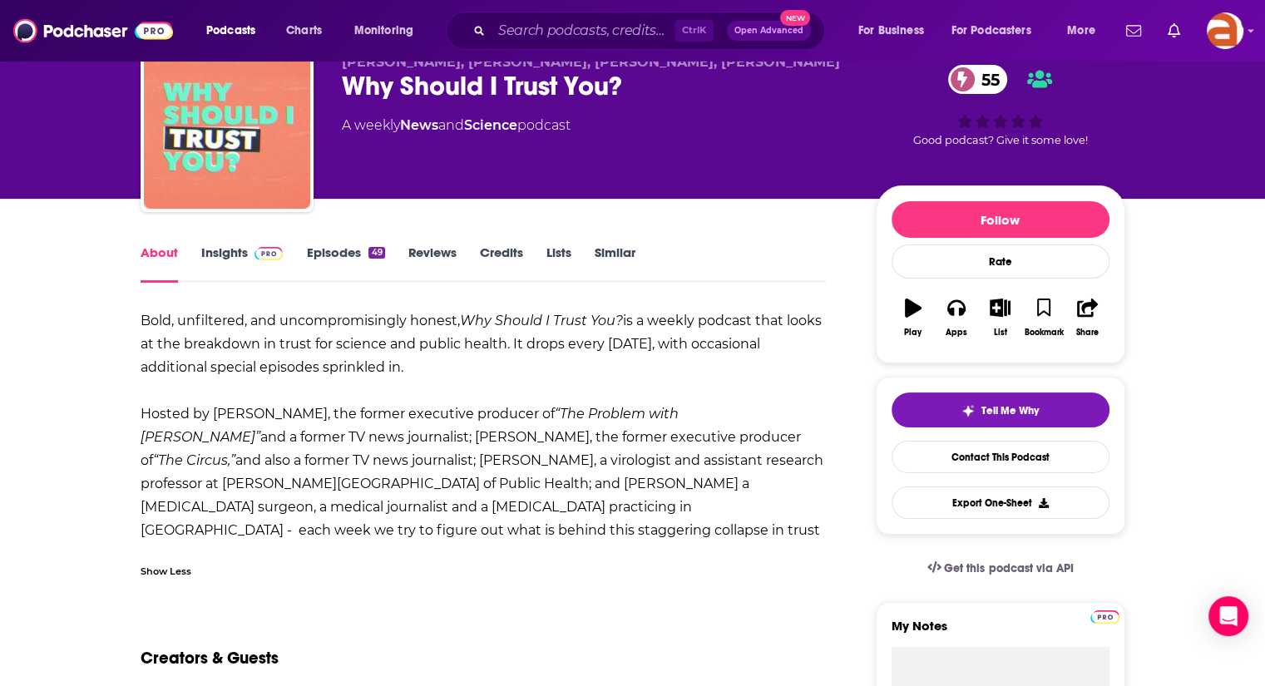
scroll to position [68, 0]
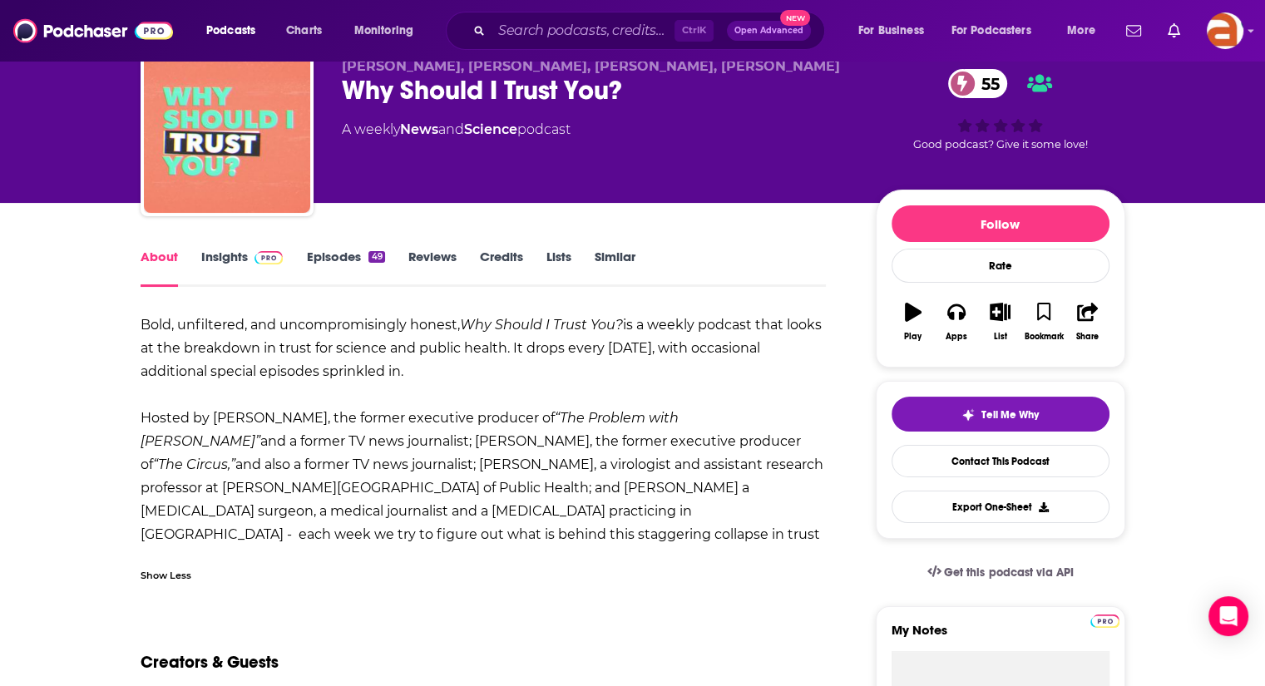
drag, startPoint x: 135, startPoint y: 320, endPoint x: 474, endPoint y: 363, distance: 342.1
copy div "Bold, unfiltered, and uncompromisingly honest, Why Should I Trust You? is a wee…"
click at [474, 363] on div "Bold, unfiltered, and uncompromisingly honest, Why Should I Trust You? is a wee…" at bounding box center [484, 442] width 686 height 256
click at [225, 259] on link "Insights" at bounding box center [242, 268] width 82 height 38
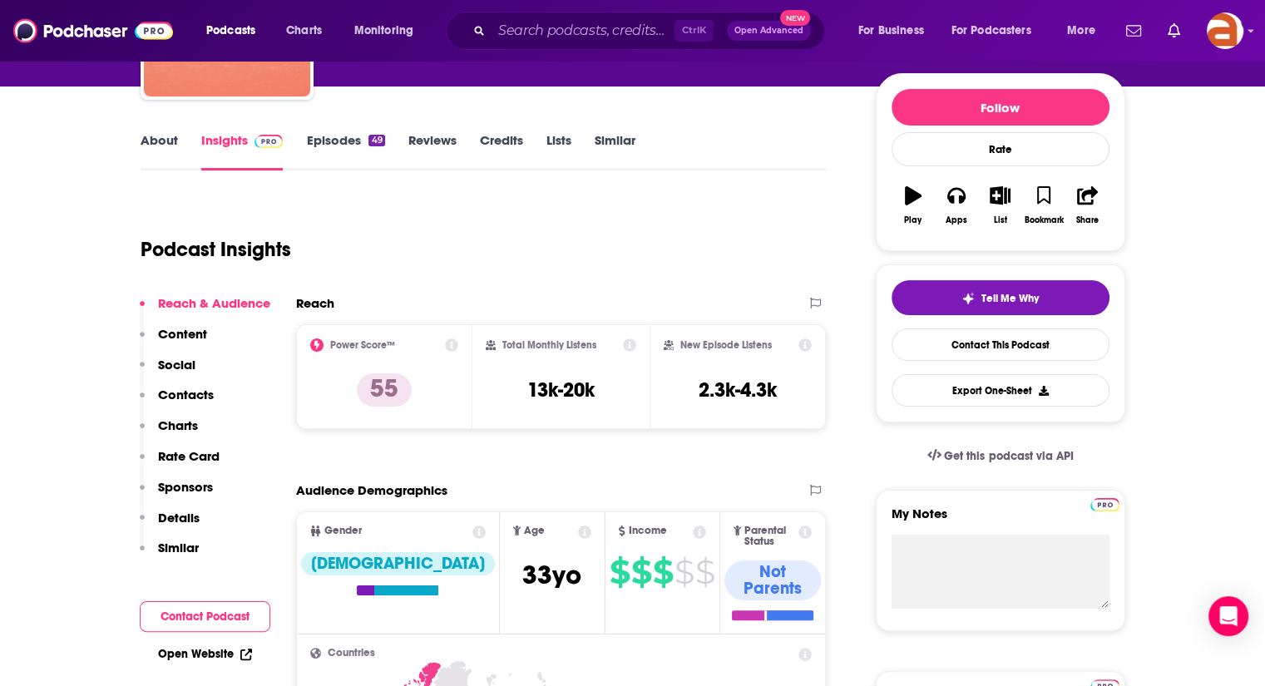
scroll to position [126, 0]
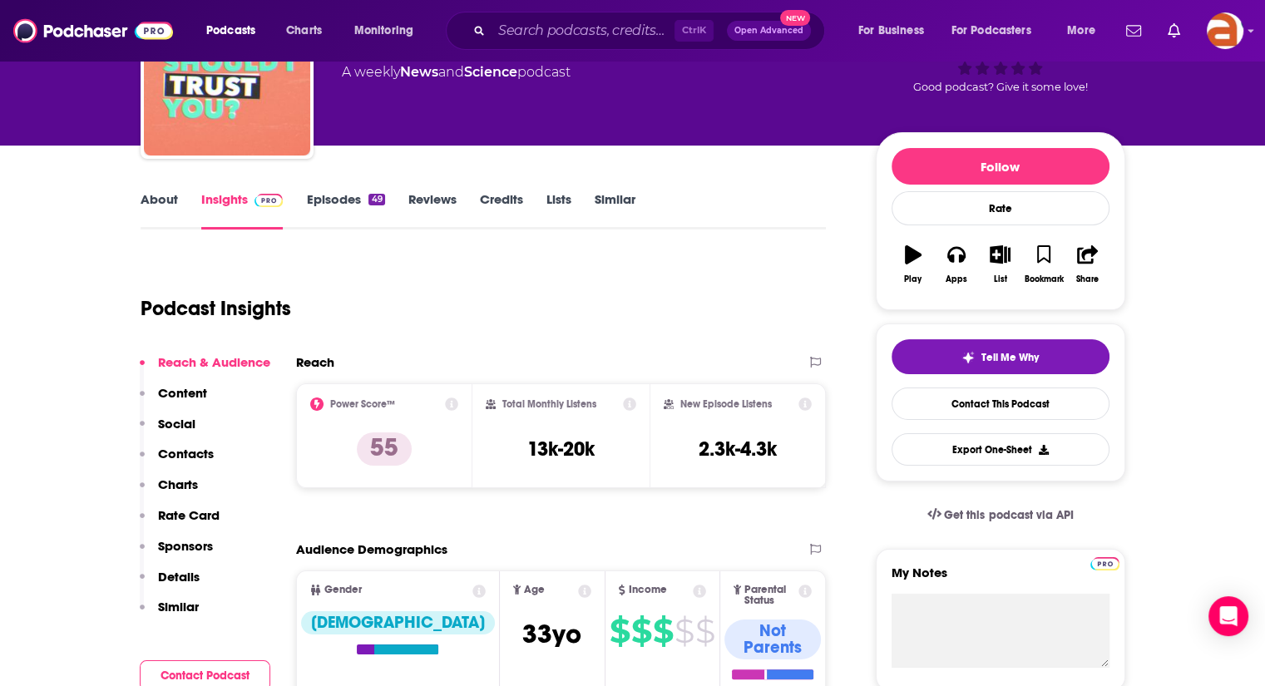
click at [349, 190] on div "About Insights Episodes 49 Reviews Credits Lists Similar" at bounding box center [484, 209] width 686 height 41
click at [349, 205] on link "Episodes 49" at bounding box center [345, 210] width 78 height 38
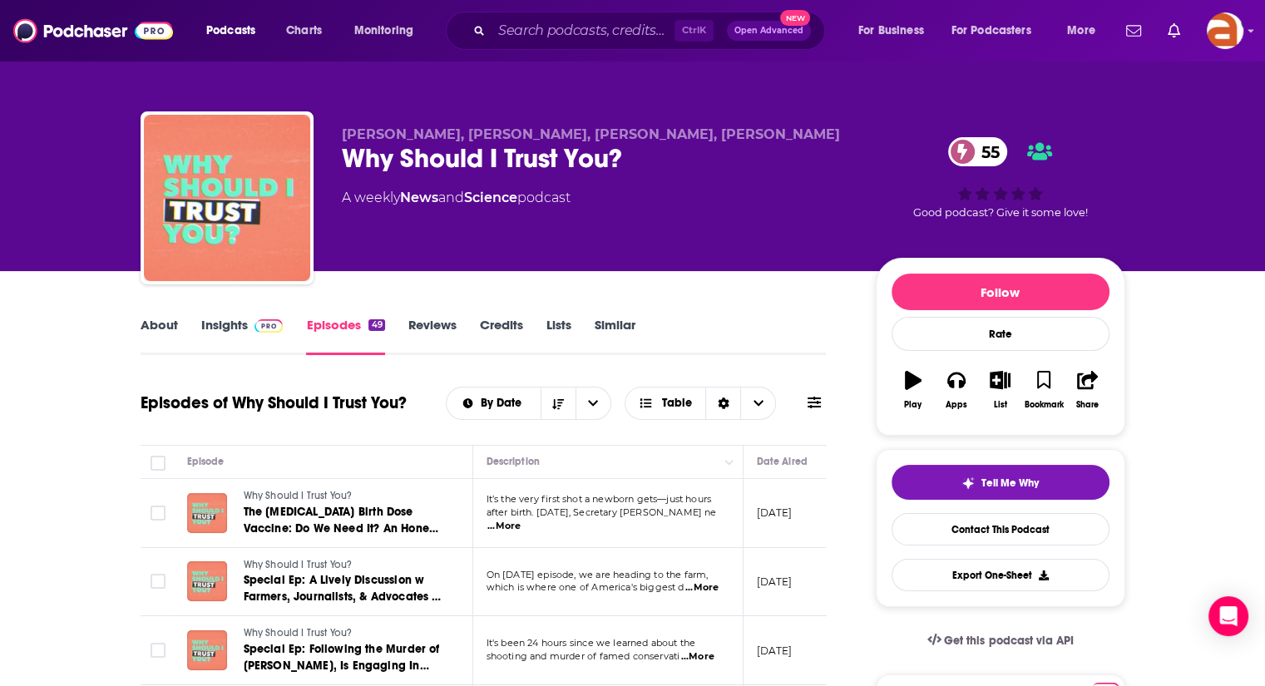
click at [168, 318] on link "About" at bounding box center [159, 336] width 37 height 38
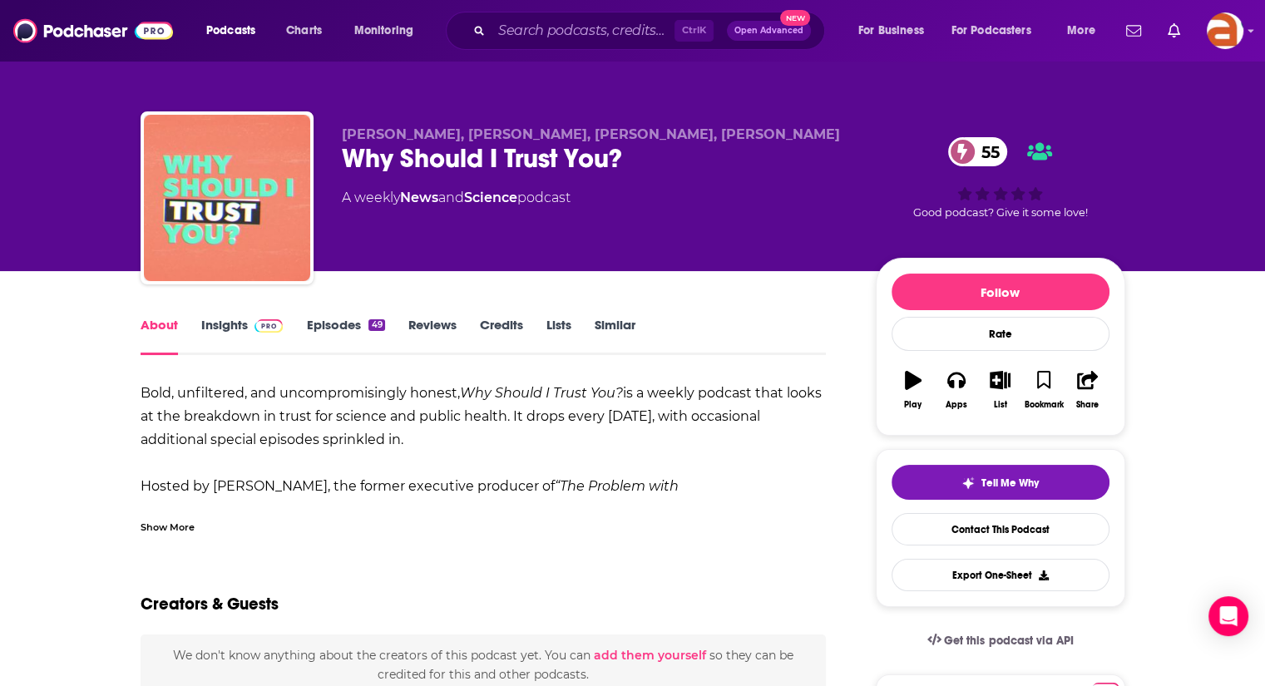
click at [619, 325] on link "Similar" at bounding box center [615, 336] width 41 height 38
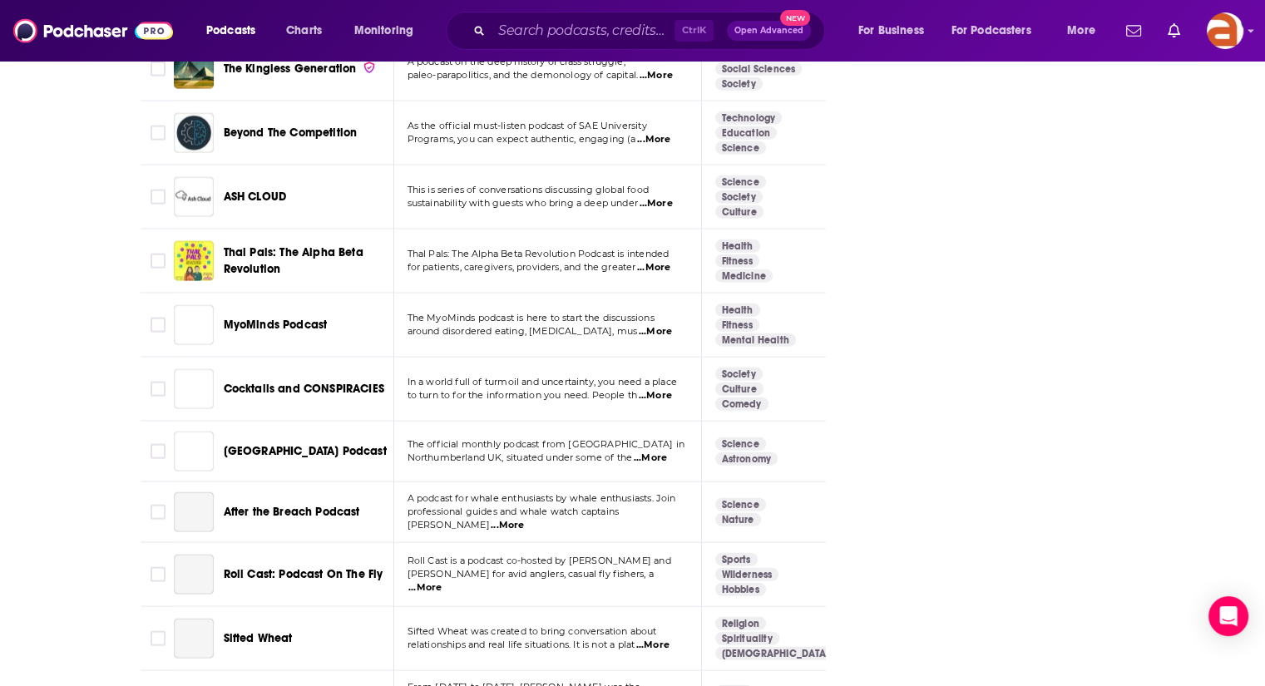
scroll to position [4672, 0]
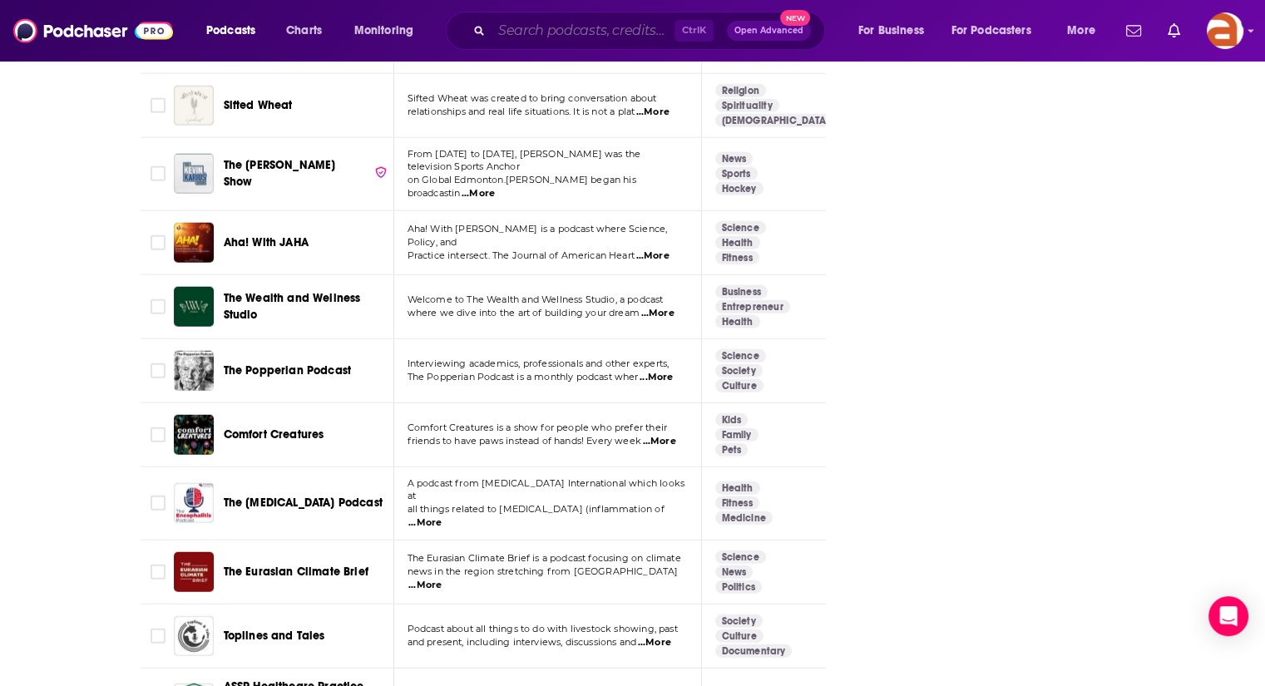
click at [619, 22] on input "Search podcasts, credits, & more..." at bounding box center [583, 30] width 183 height 27
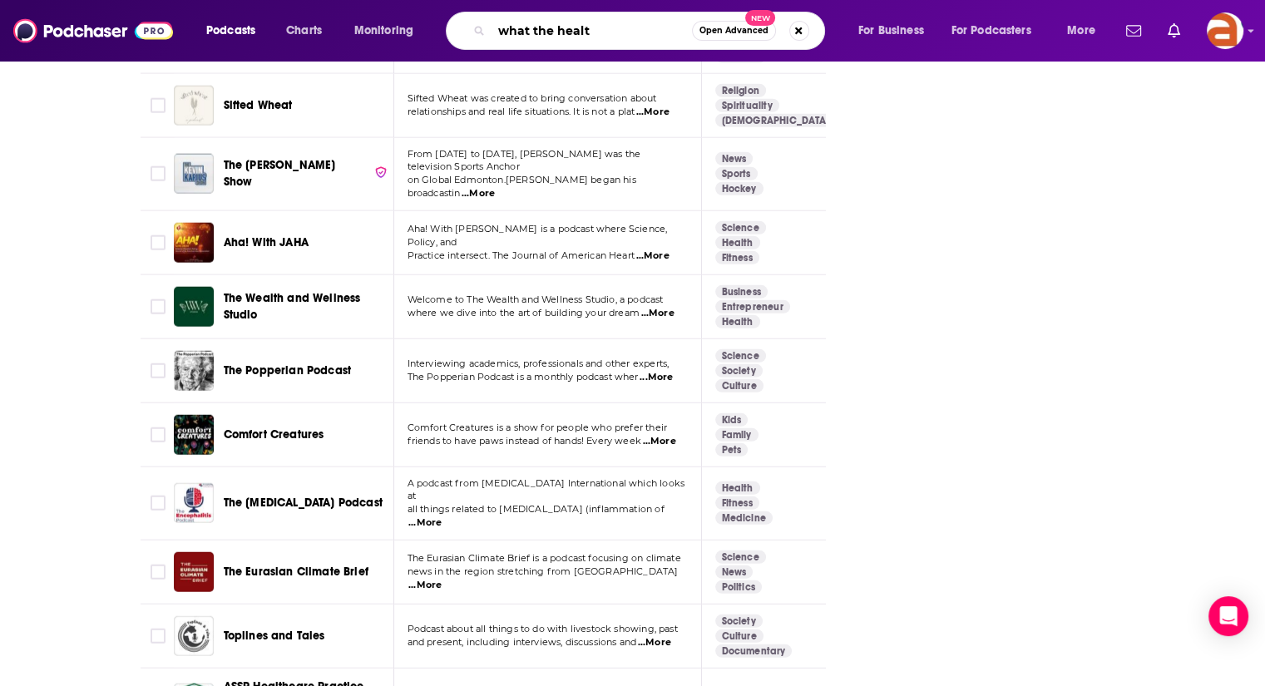
type input "what the health"
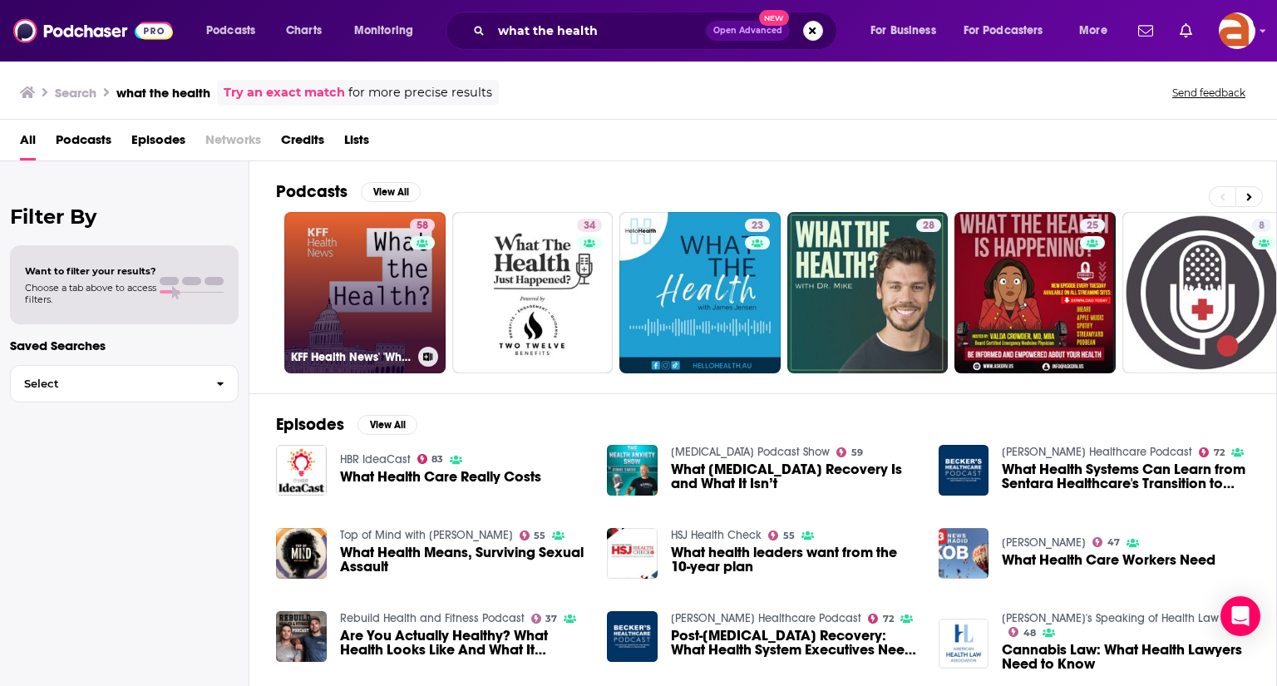
click at [383, 271] on link "58 KFF Health News' 'What the Health?'" at bounding box center [364, 292] width 161 height 161
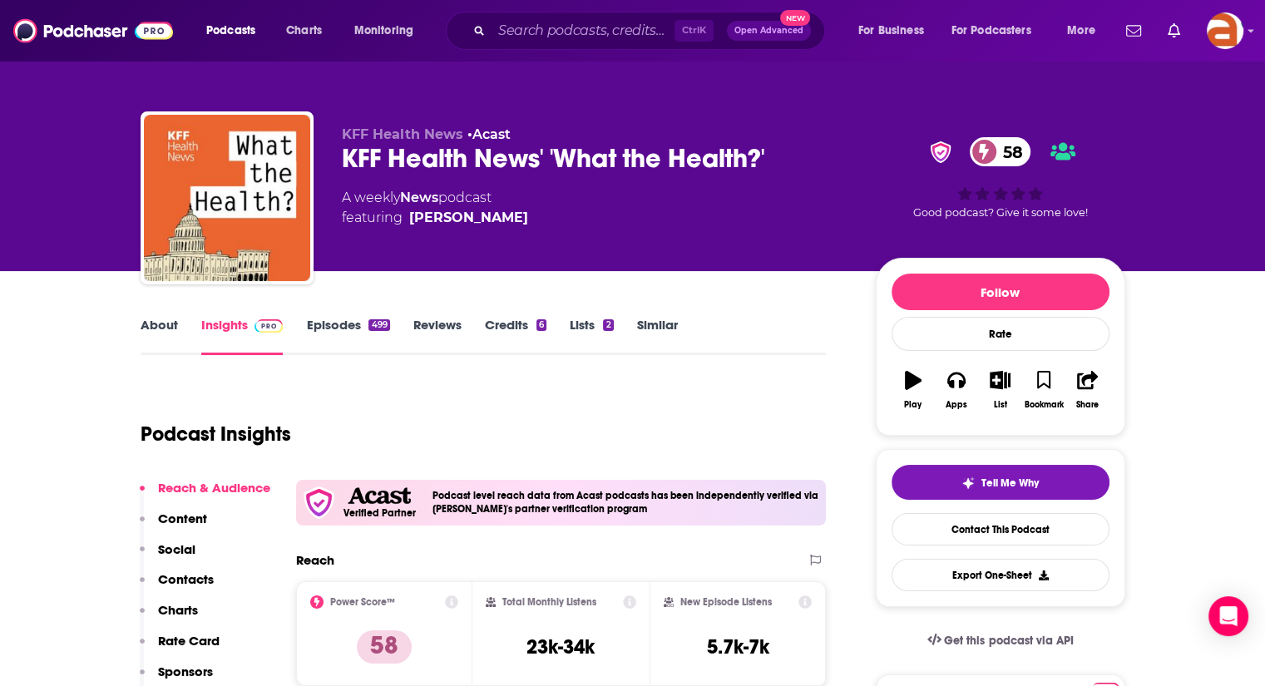
click at [341, 317] on link "Episodes 499" at bounding box center [347, 336] width 83 height 38
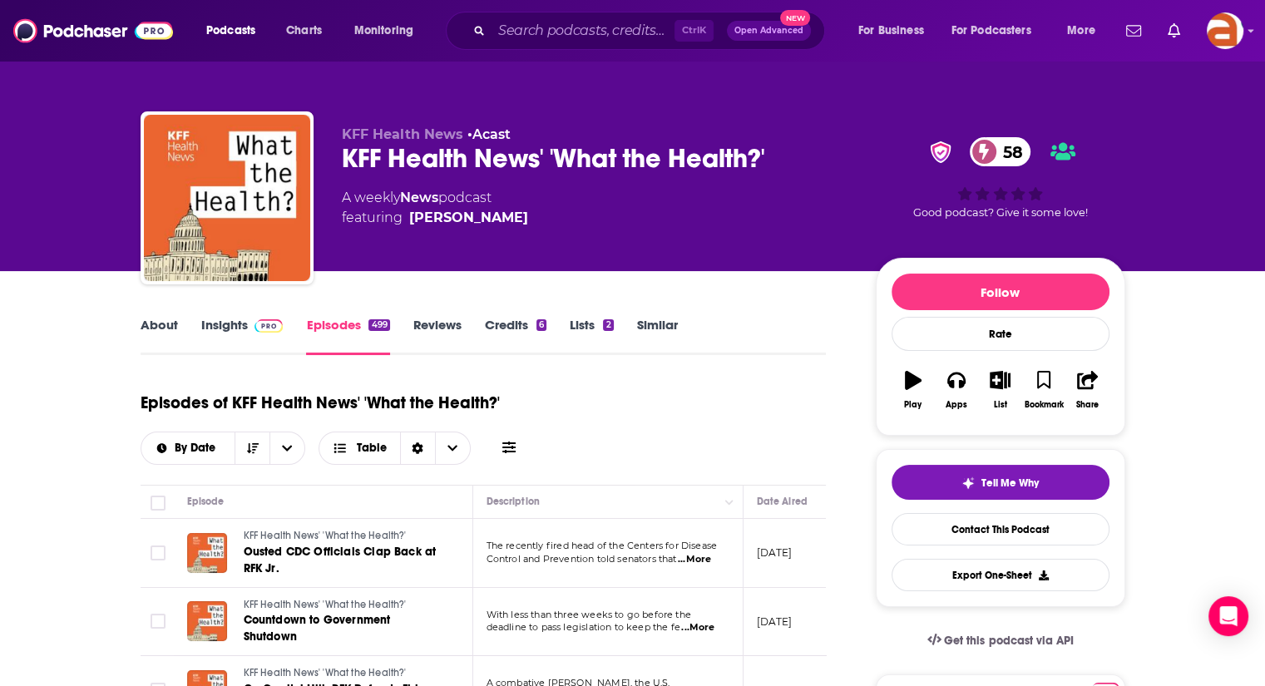
scroll to position [259, 0]
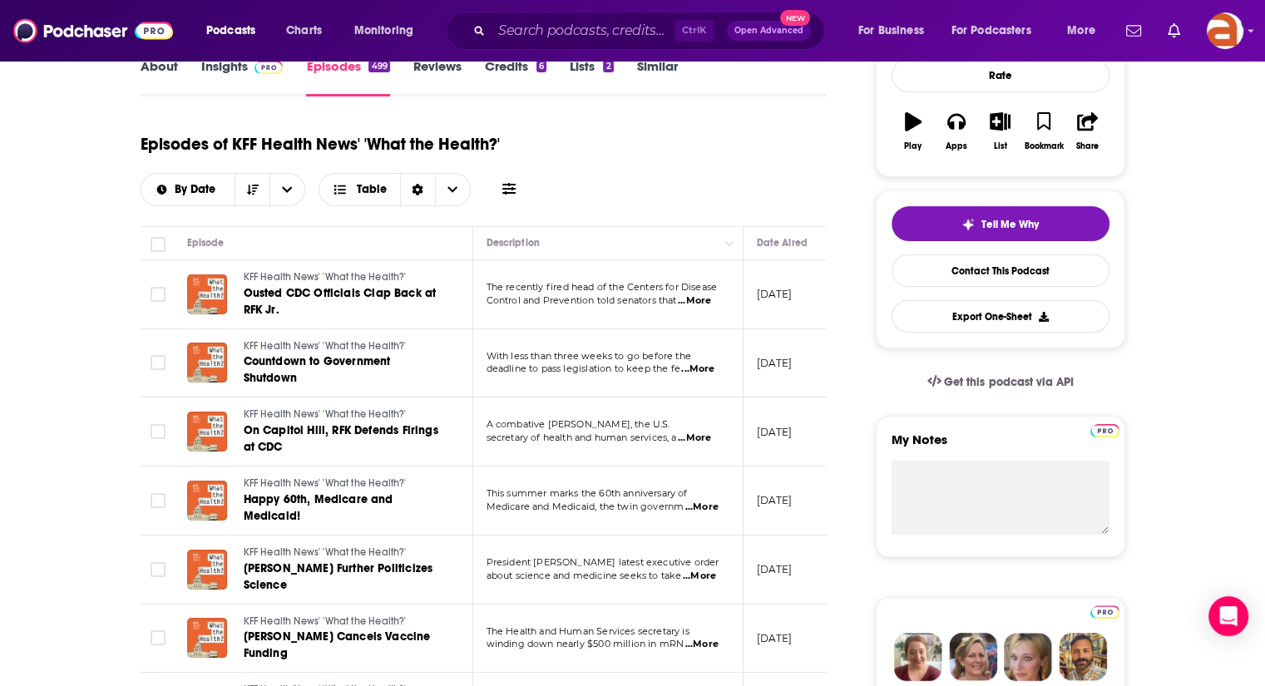
click at [698, 304] on span "...More" at bounding box center [694, 300] width 33 height 13
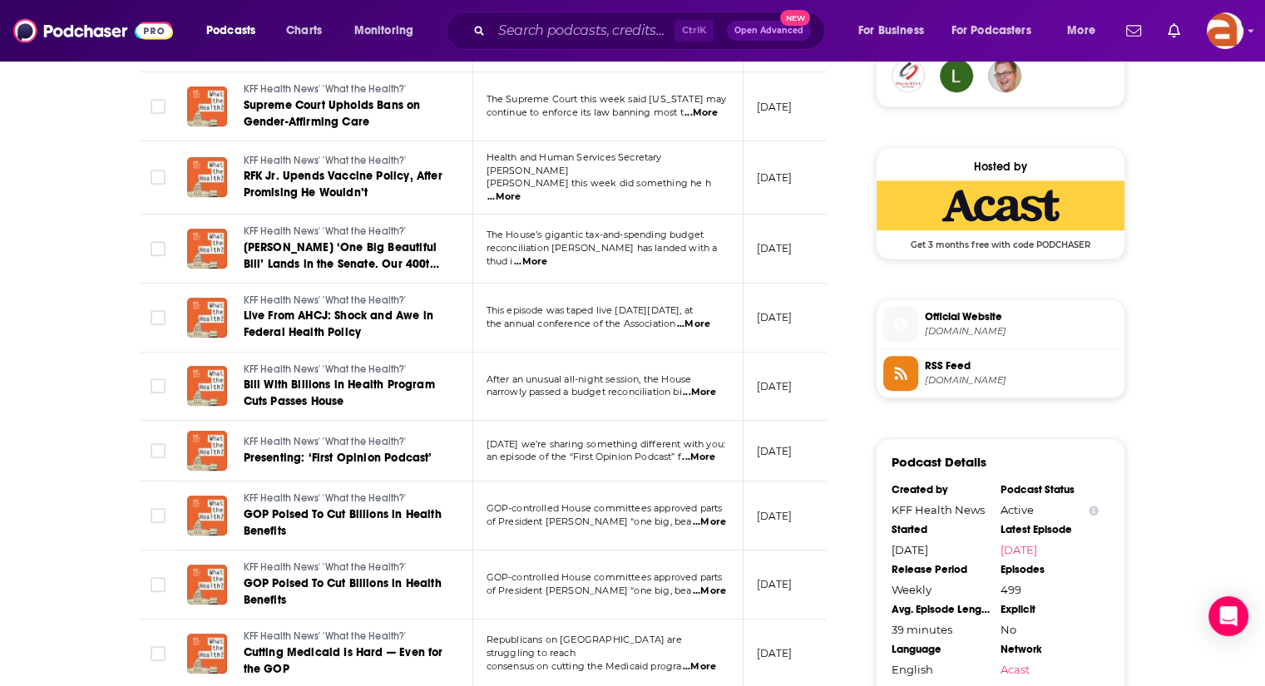
scroll to position [1277, 0]
